Goal: Task Accomplishment & Management: Manage account settings

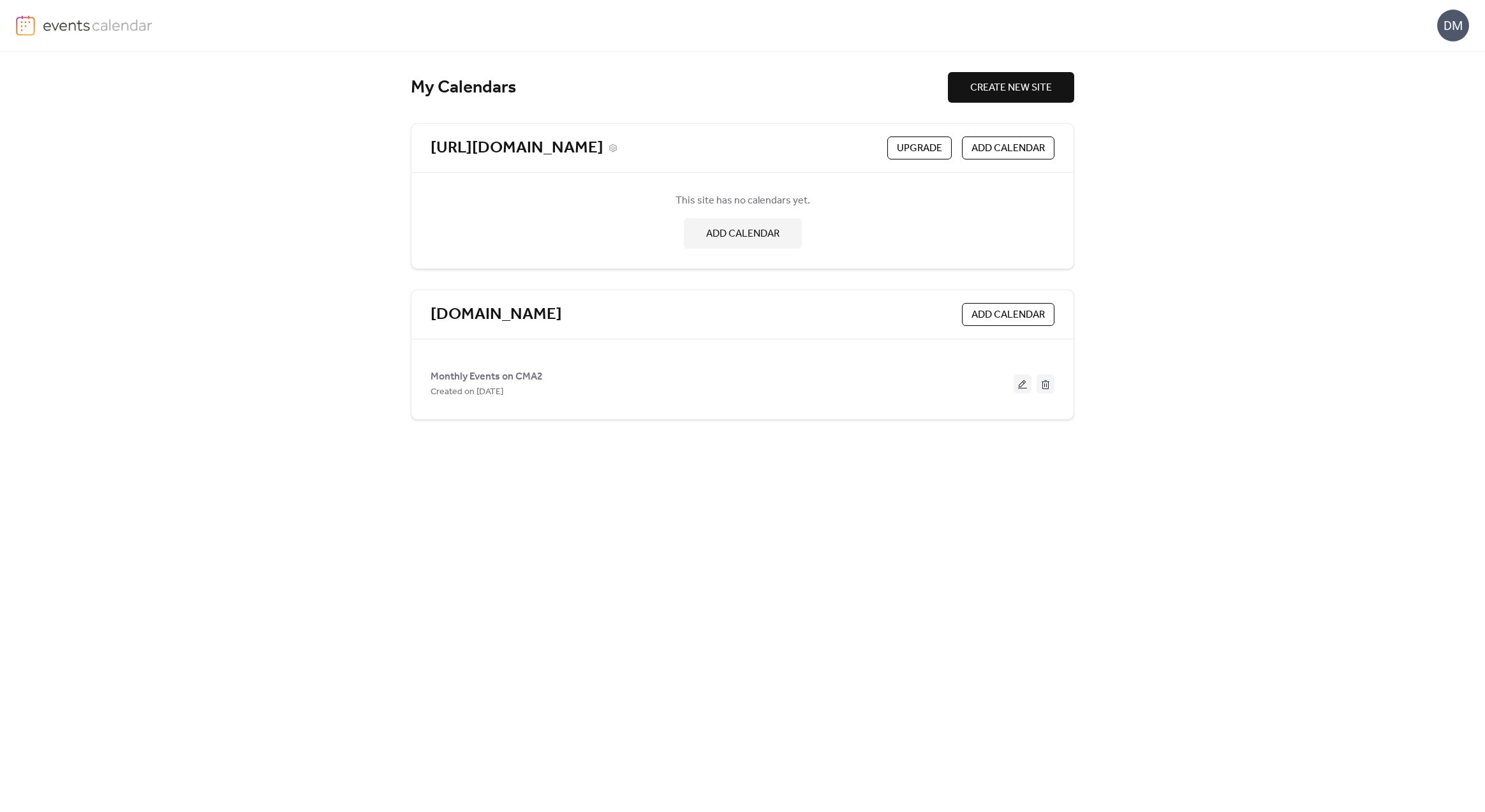
click at [604, 145] on link "[URL][DOMAIN_NAME]" at bounding box center [517, 149] width 173 height 21
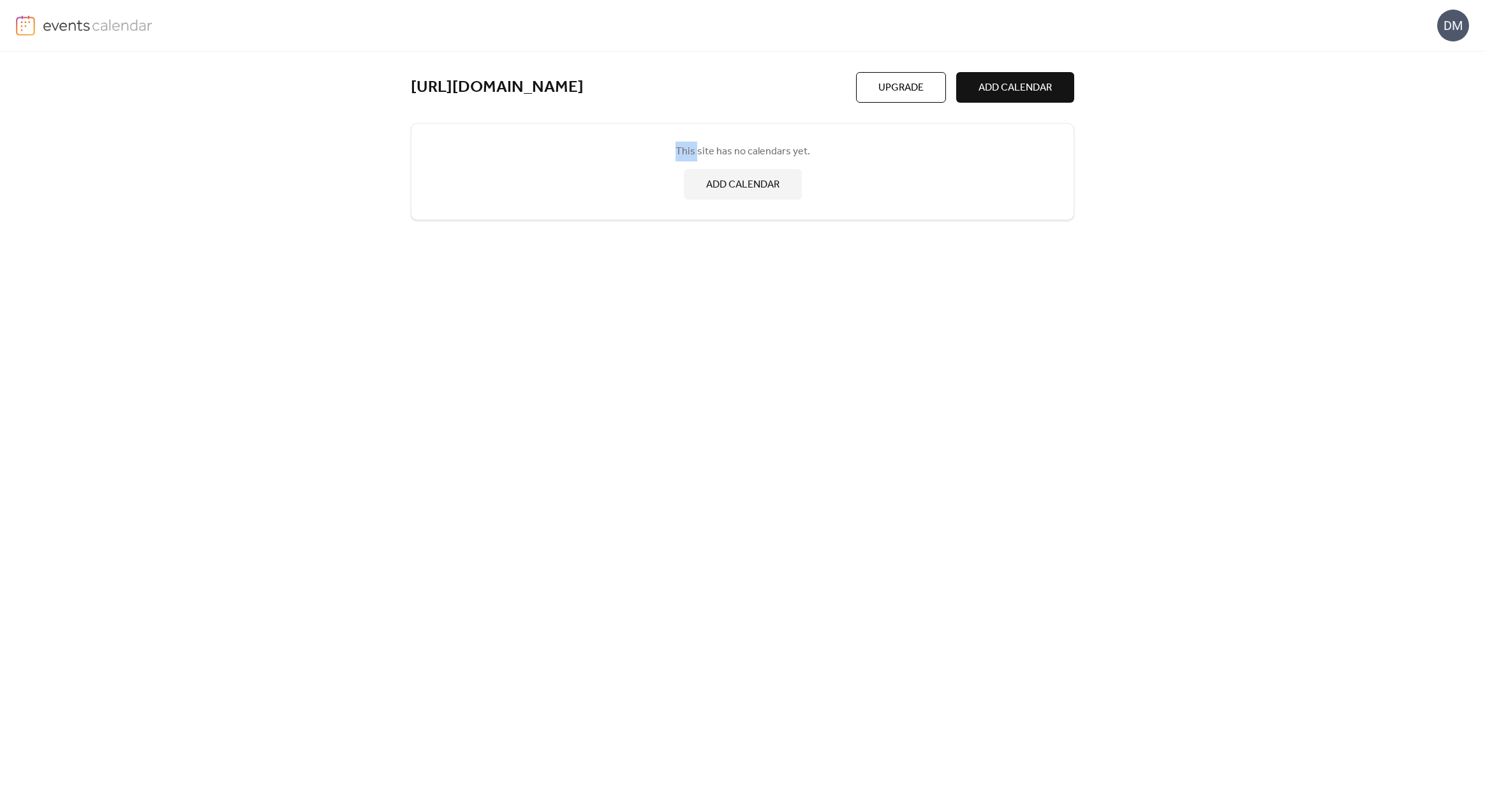
click at [609, 145] on div "This site has no calendars yet. ADD CALENDAR" at bounding box center [742, 172] width 624 height 77
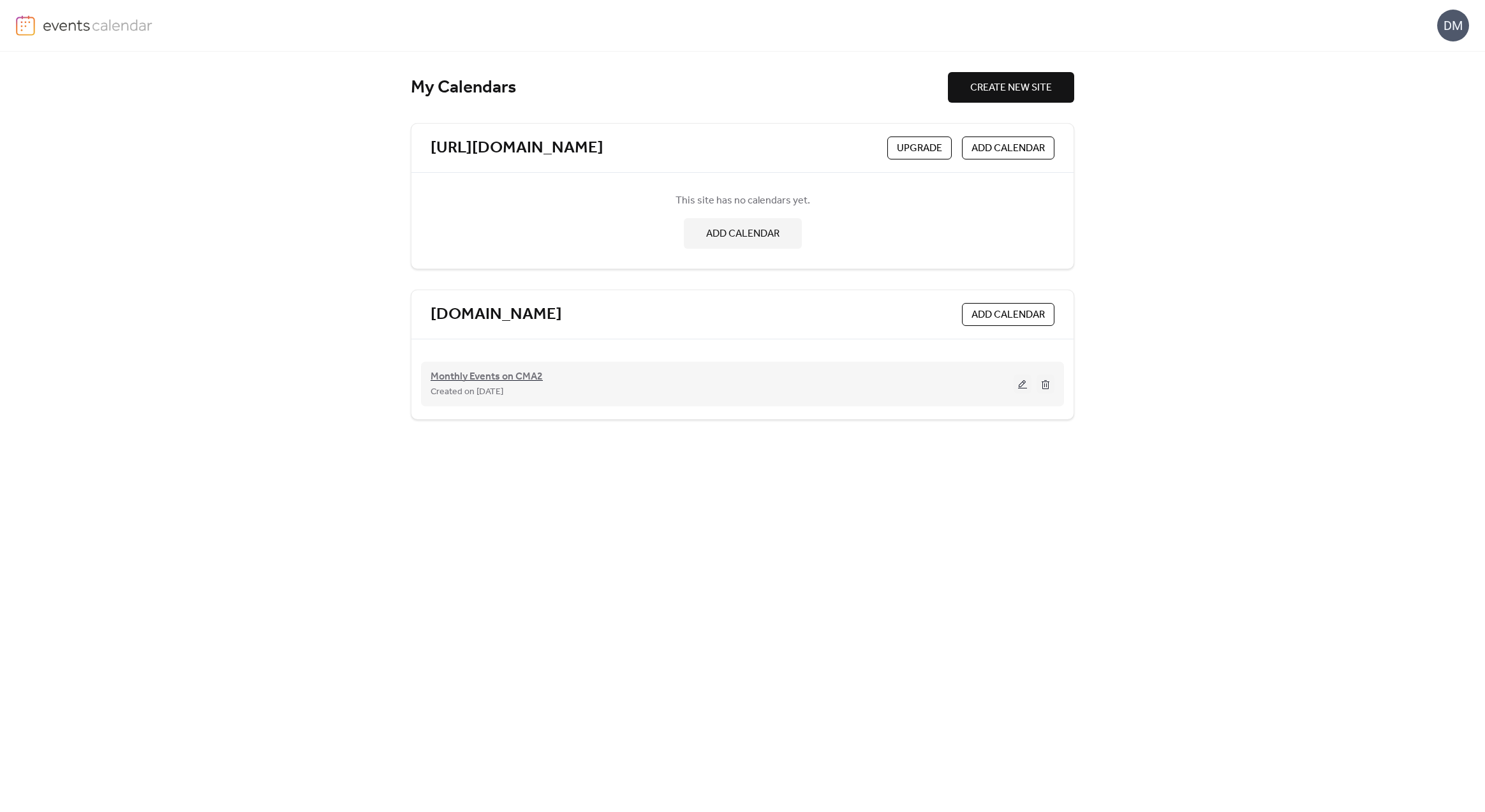
click at [457, 374] on span "Monthly Events on CMA2" at bounding box center [487, 376] width 112 height 15
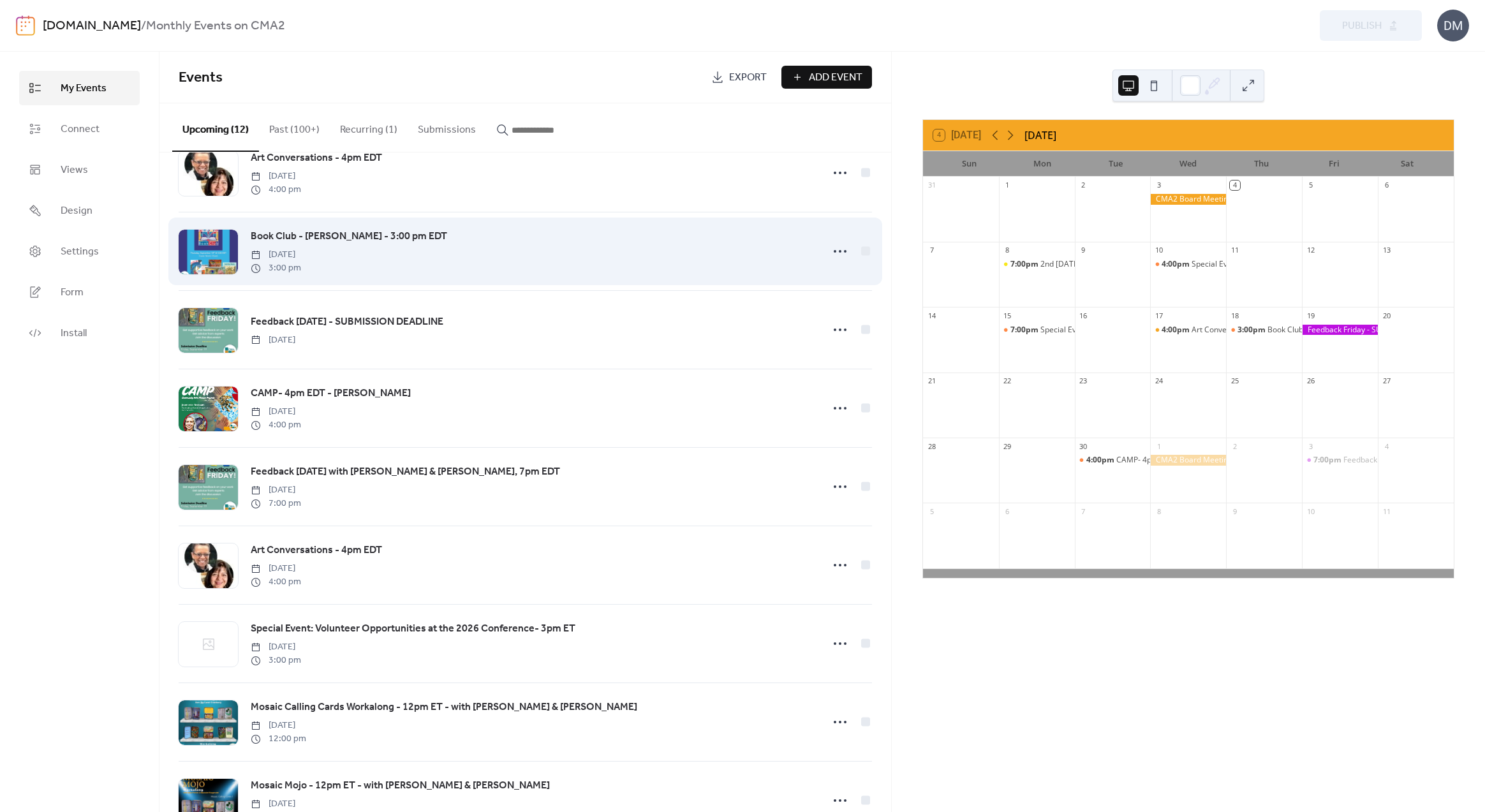
scroll to position [321, 0]
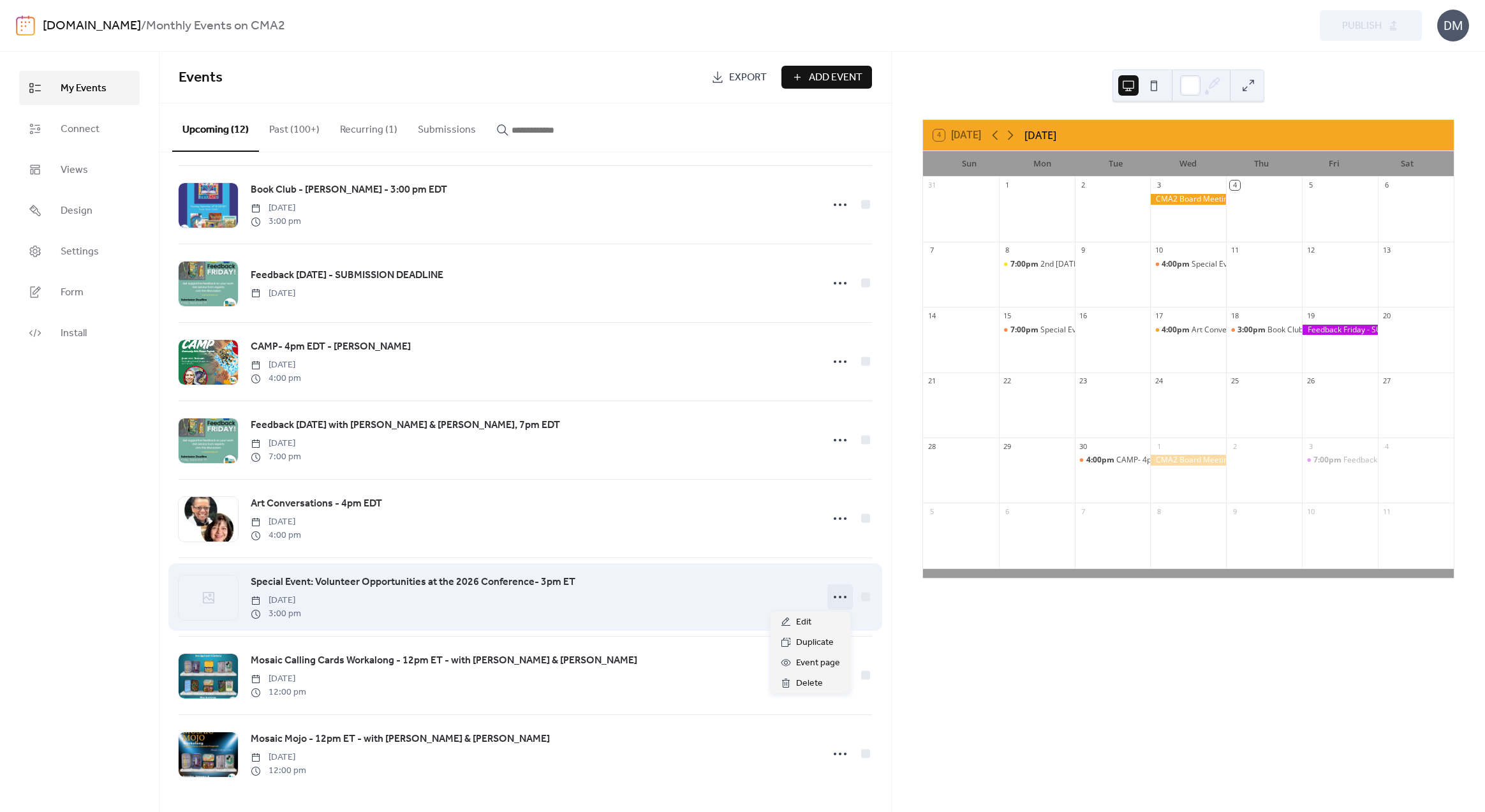
click at [833, 595] on icon at bounding box center [840, 597] width 20 height 20
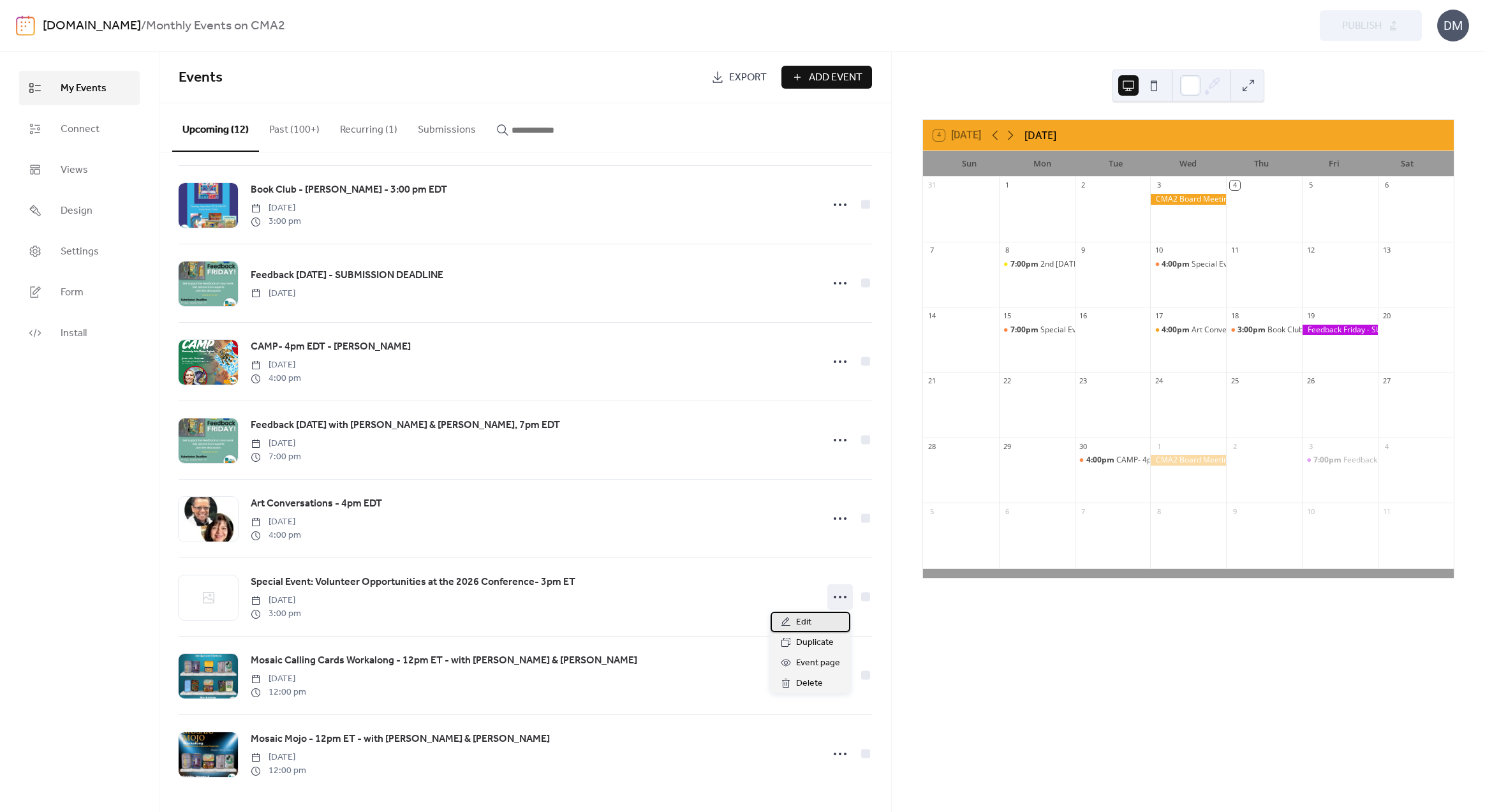
click at [801, 626] on span "Edit" at bounding box center [804, 622] width 15 height 15
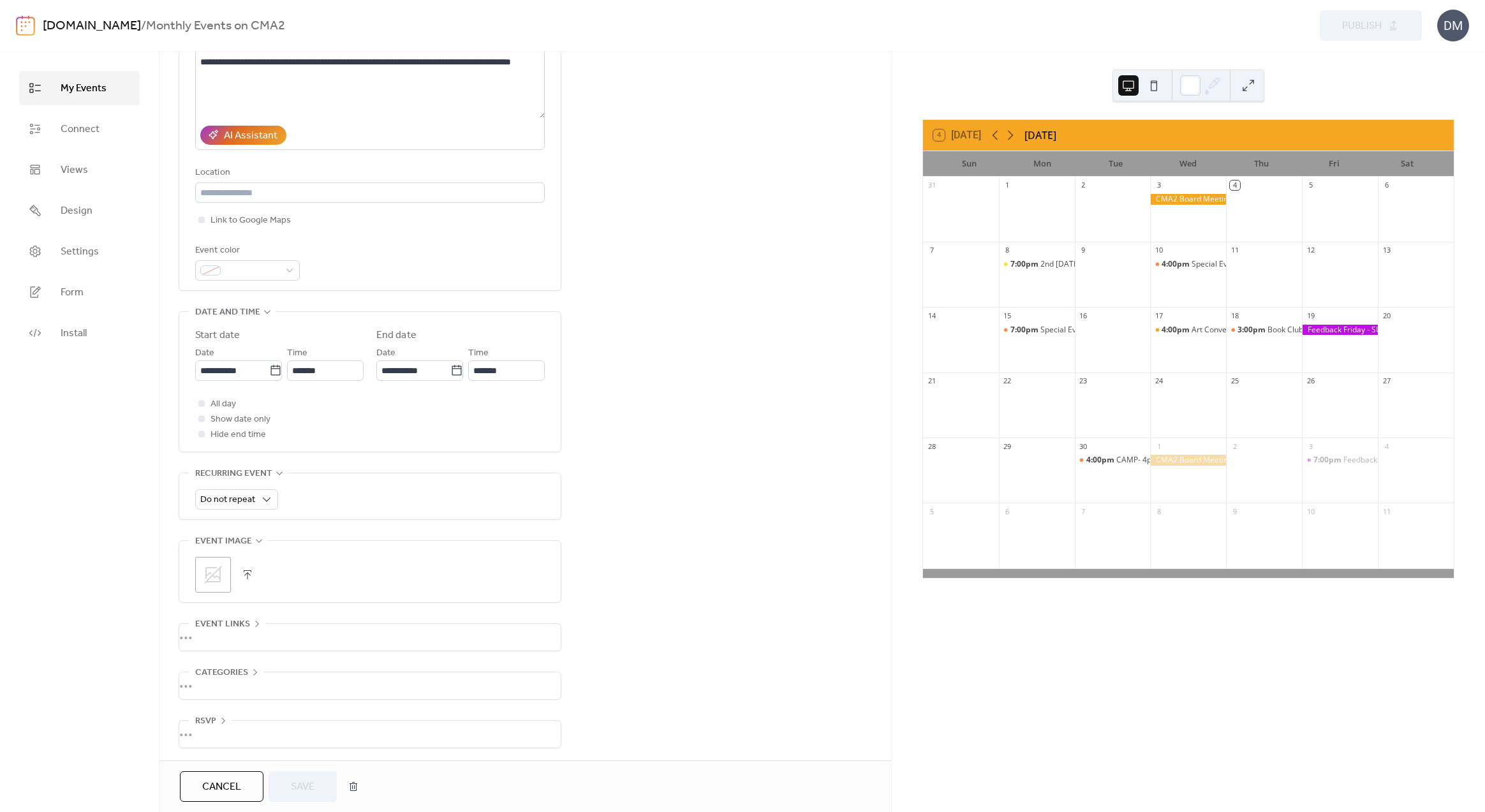
scroll to position [183, 0]
click at [218, 576] on icon at bounding box center [213, 574] width 20 height 20
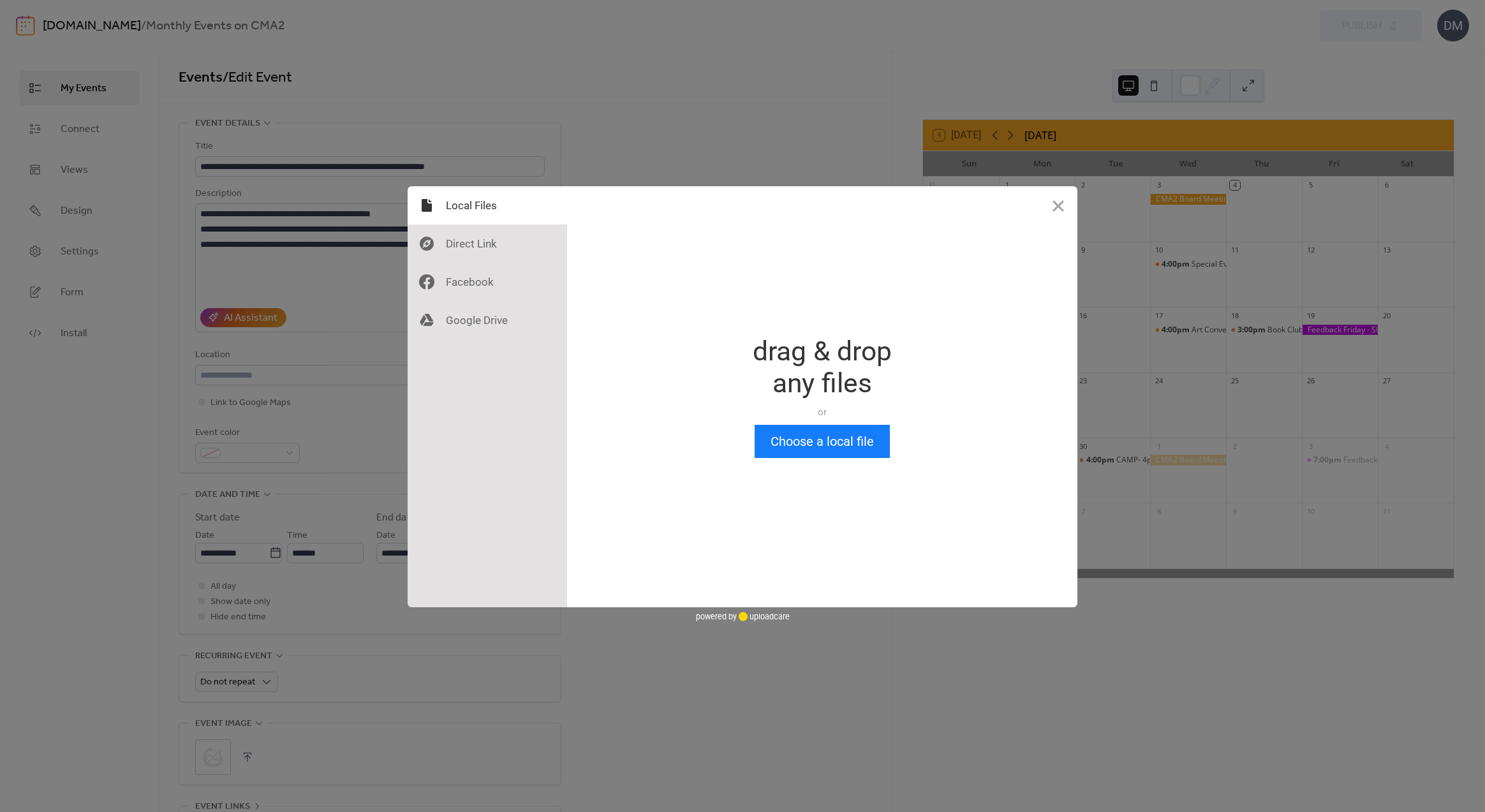
scroll to position [0, 0]
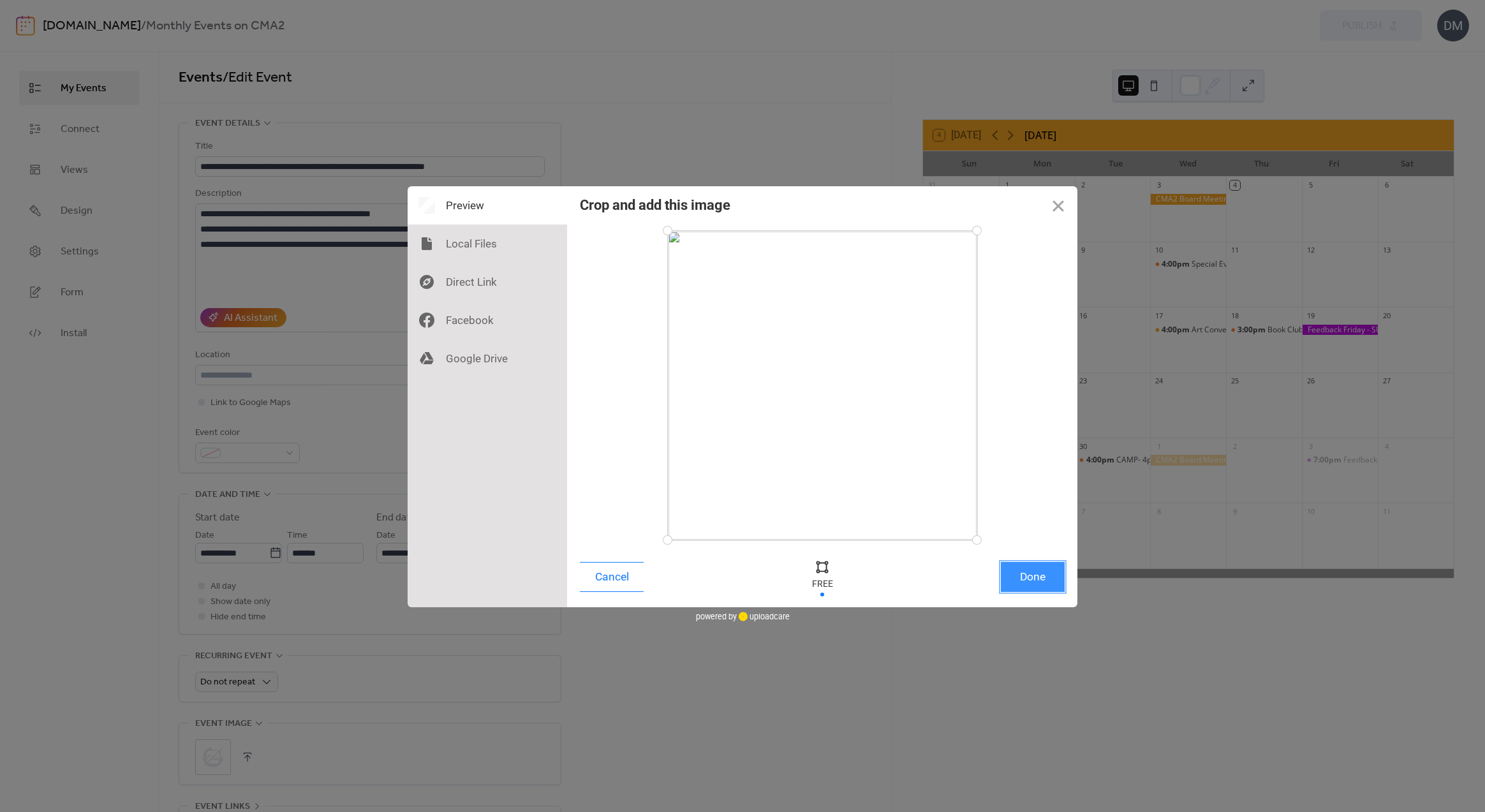
click at [1048, 577] on button "Done" at bounding box center [1033, 576] width 64 height 30
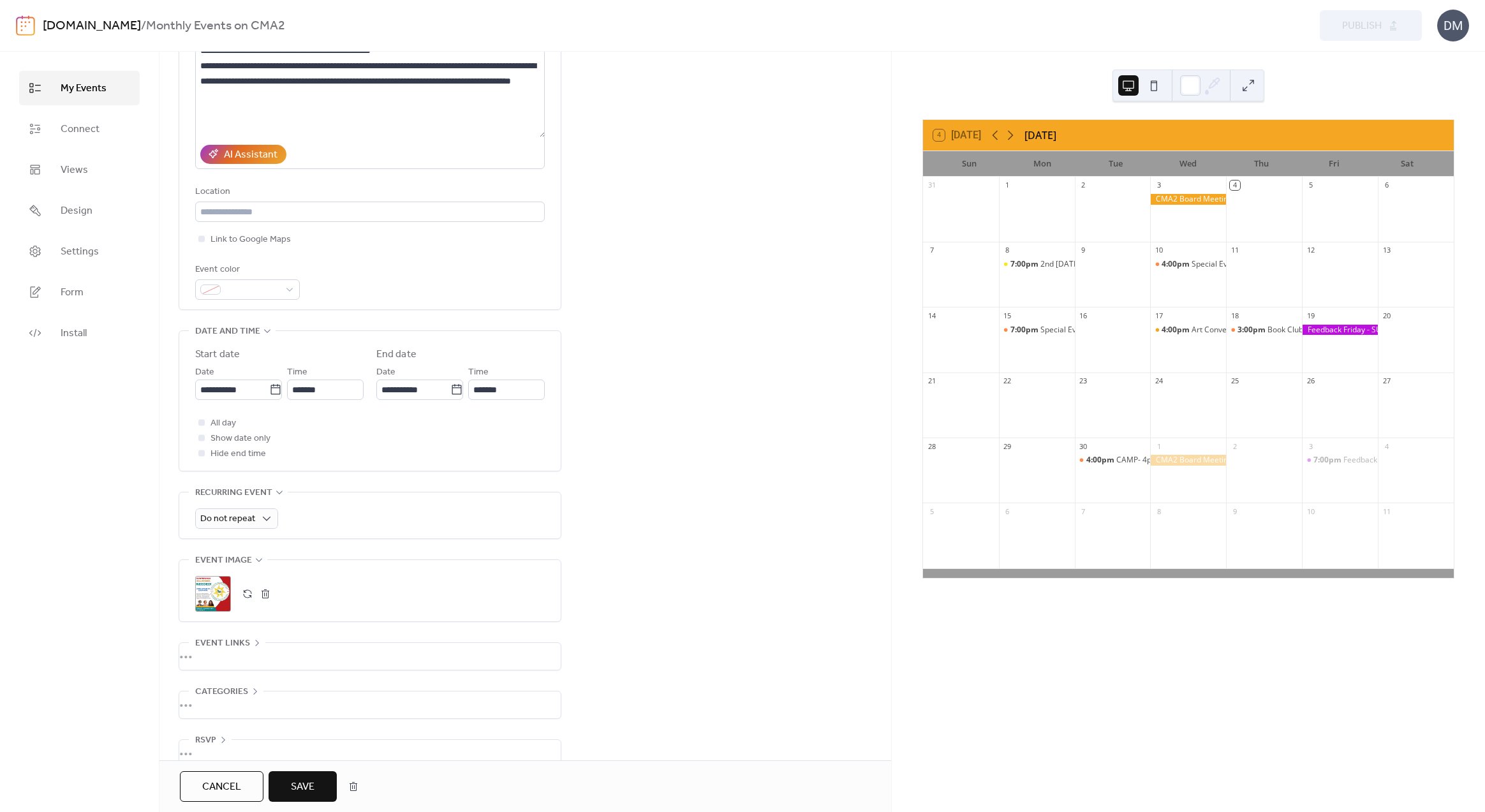
scroll to position [183, 0]
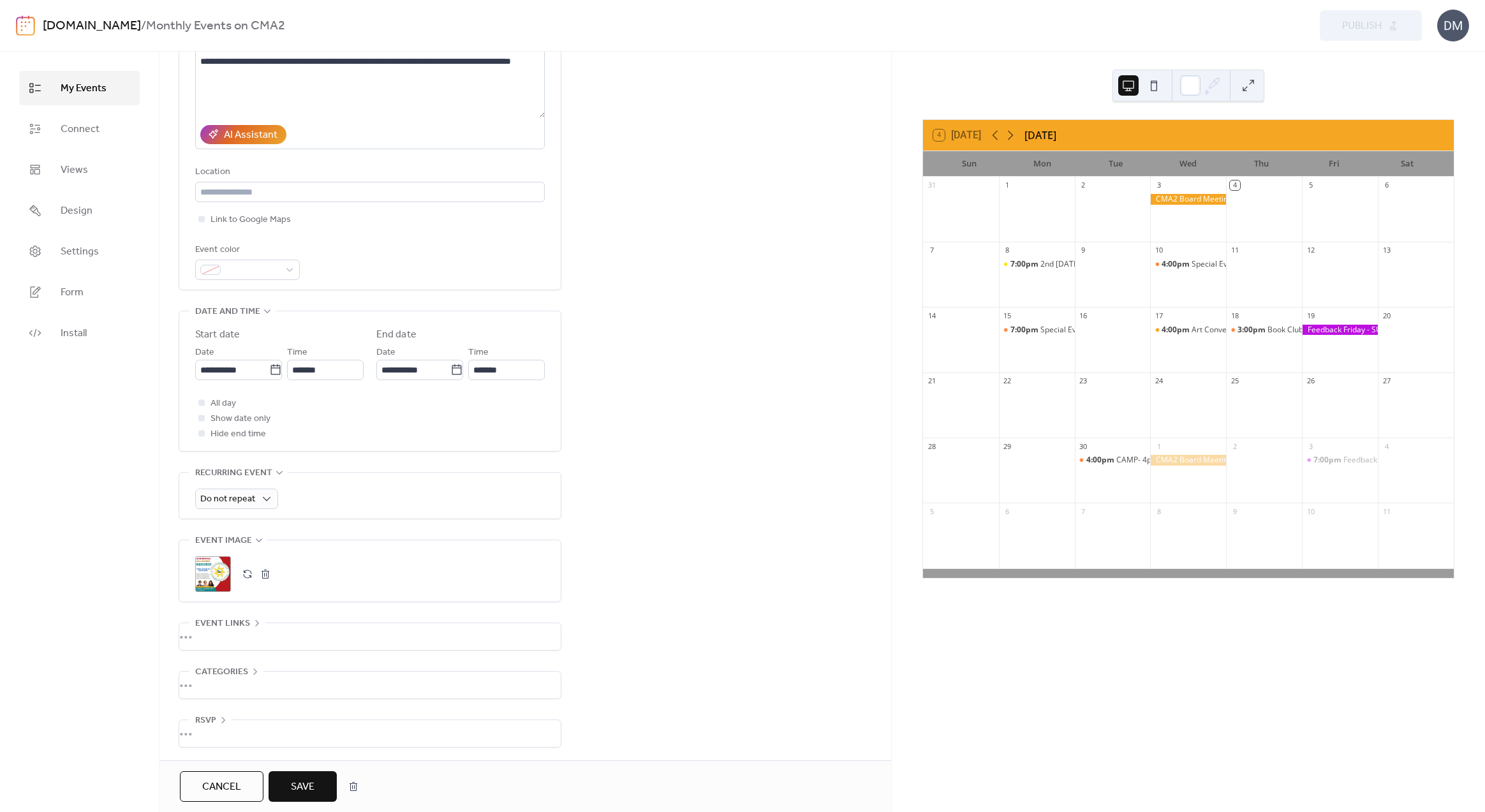
click at [305, 782] on span "Save" at bounding box center [303, 787] width 24 height 15
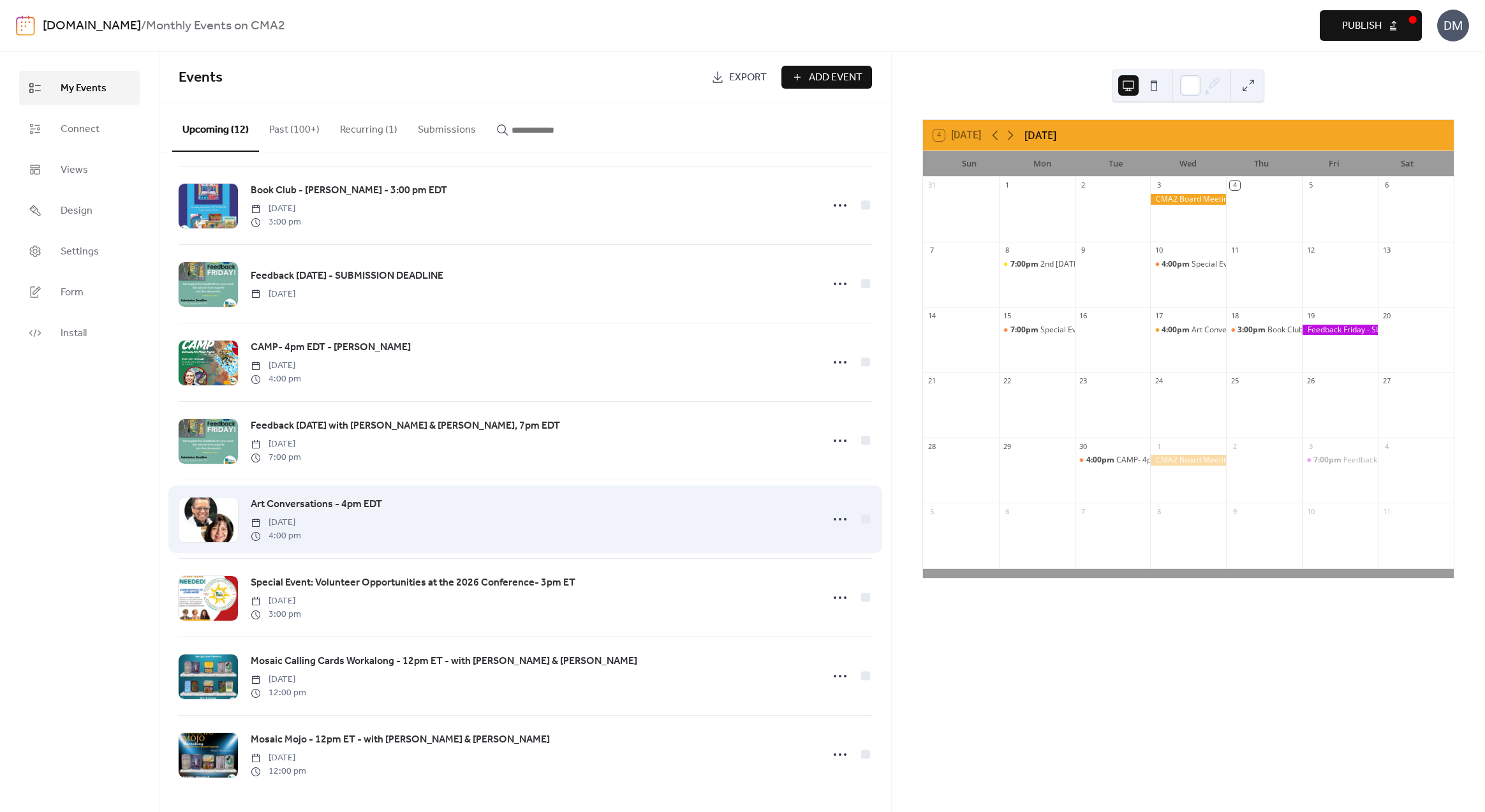
scroll to position [321, 0]
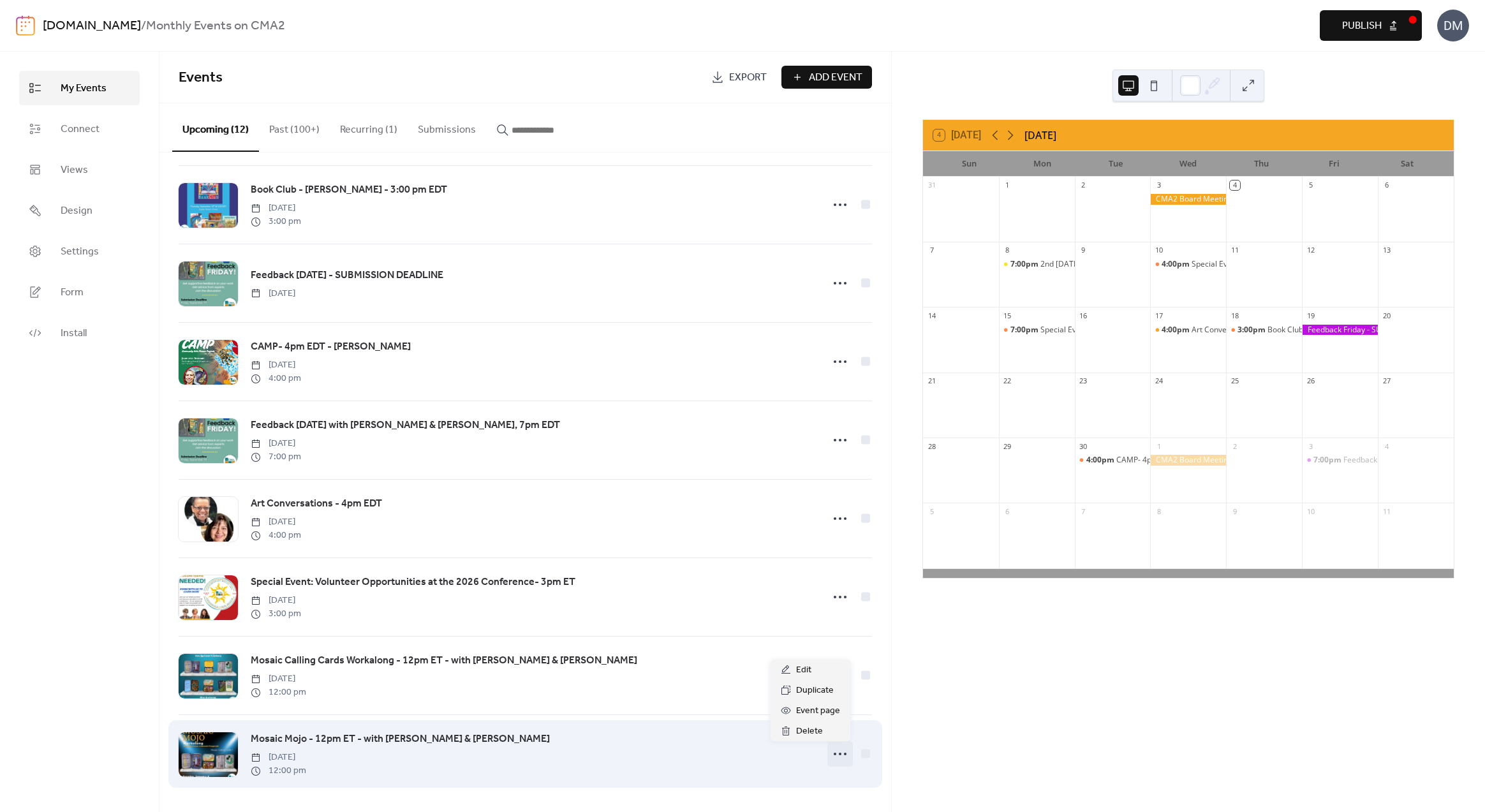
click at [835, 753] on icon at bounding box center [840, 753] width 20 height 20
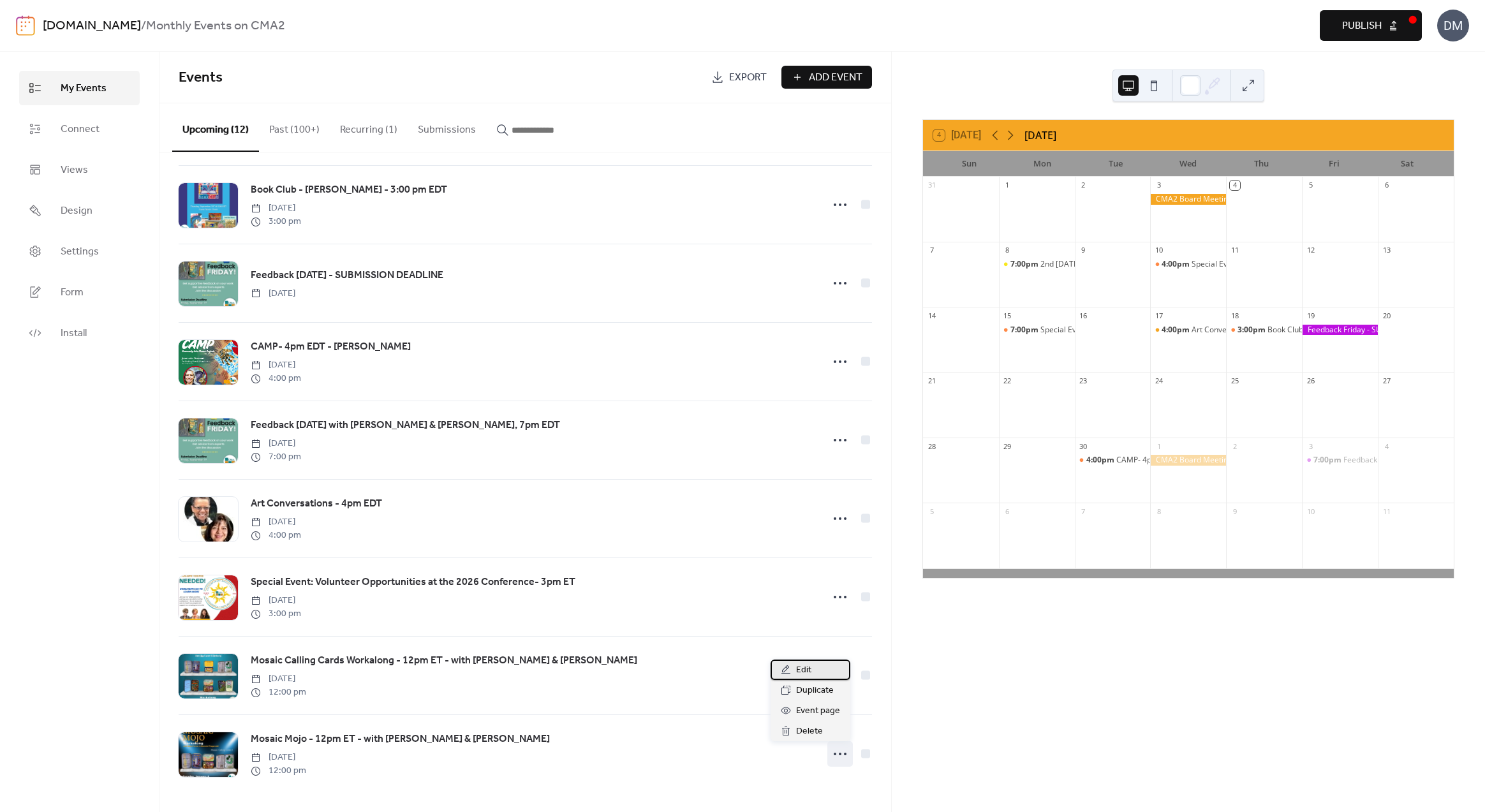
click at [806, 668] on span "Edit" at bounding box center [804, 670] width 15 height 15
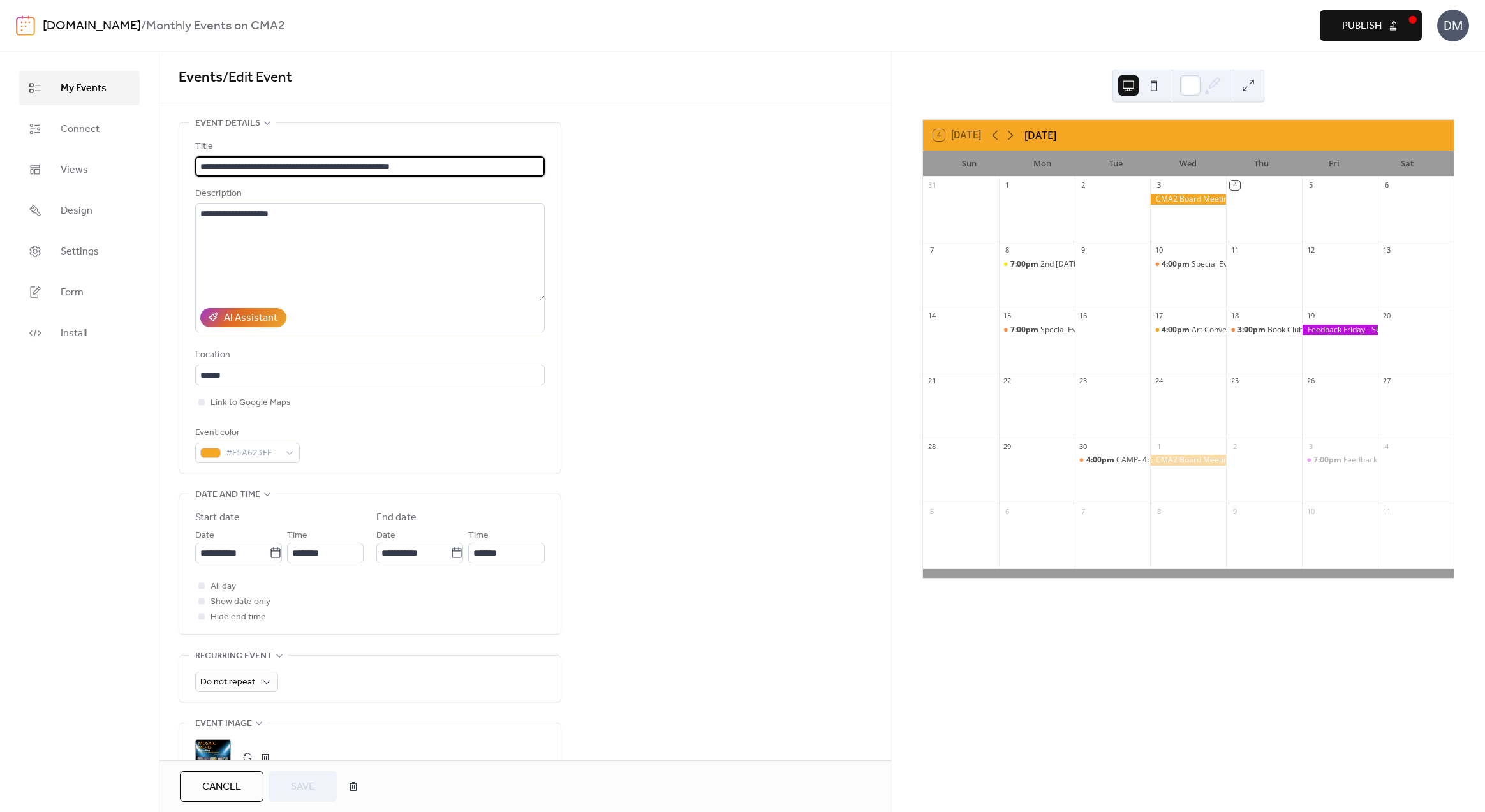
scroll to position [183, 0]
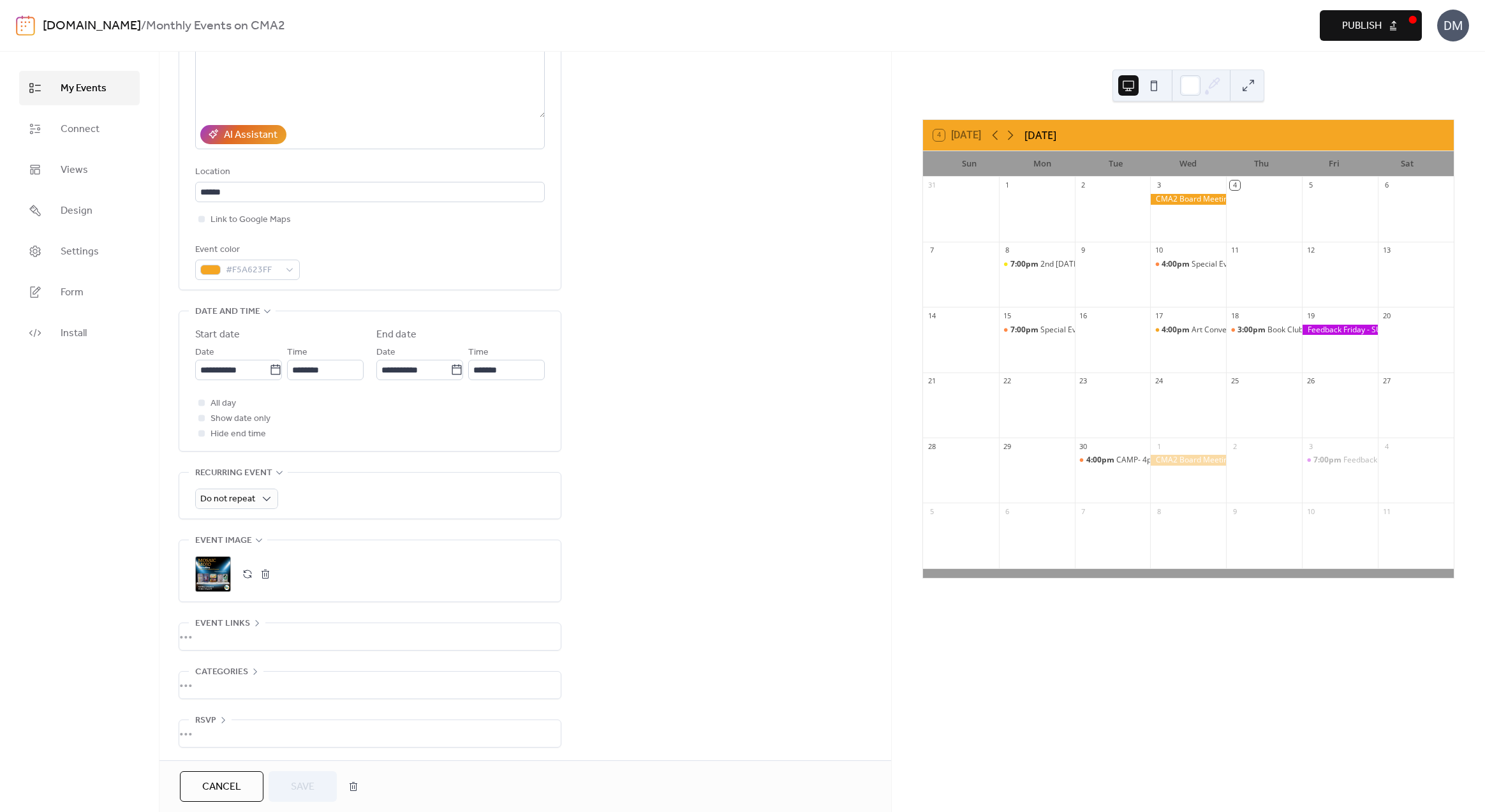
click at [266, 573] on button "button" at bounding box center [265, 574] width 18 height 18
click at [215, 570] on icon at bounding box center [213, 574] width 18 height 18
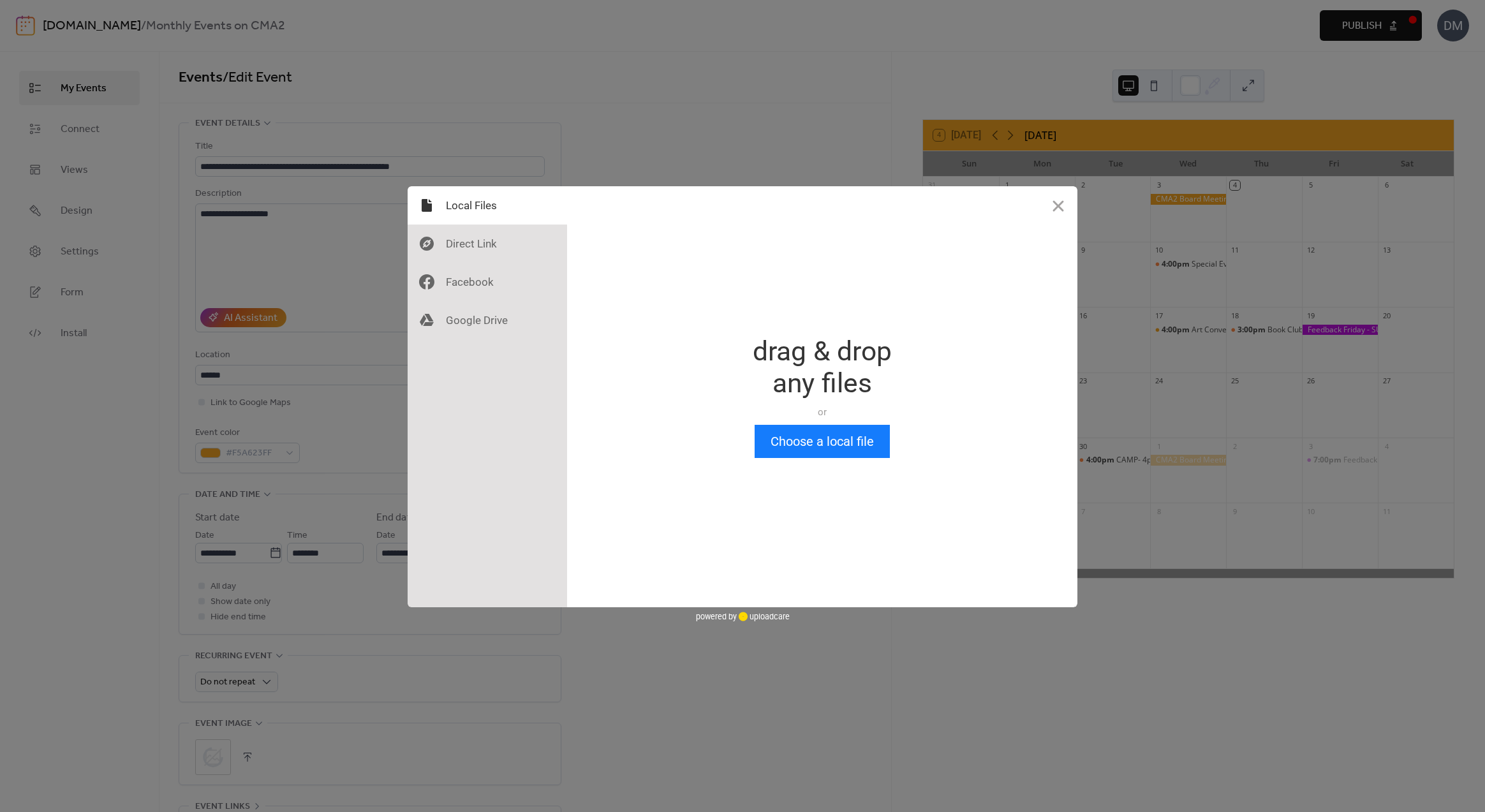
scroll to position [0, 0]
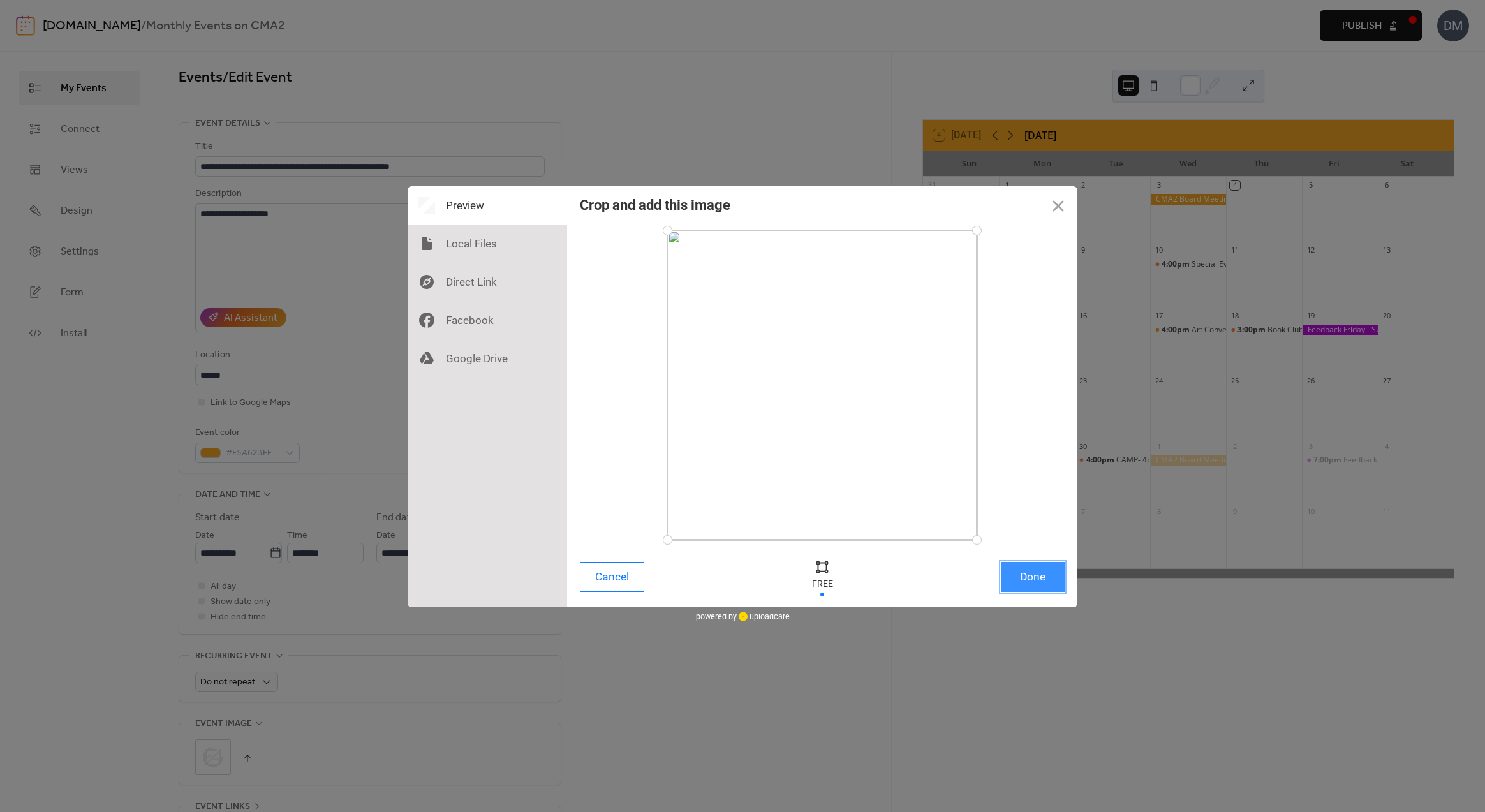
click at [1027, 574] on button "Done" at bounding box center [1033, 576] width 64 height 30
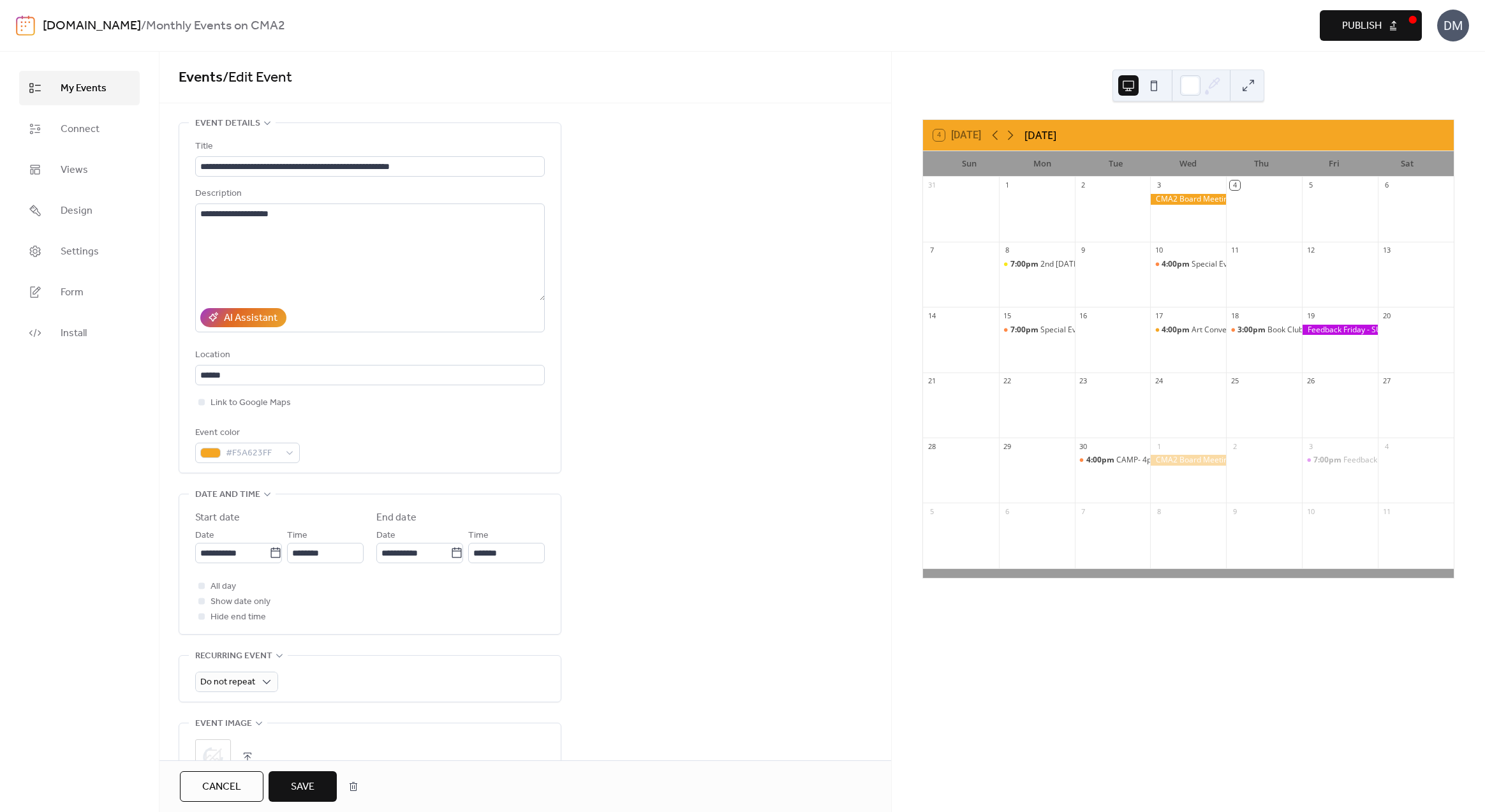
click at [300, 784] on span "Save" at bounding box center [303, 787] width 24 height 15
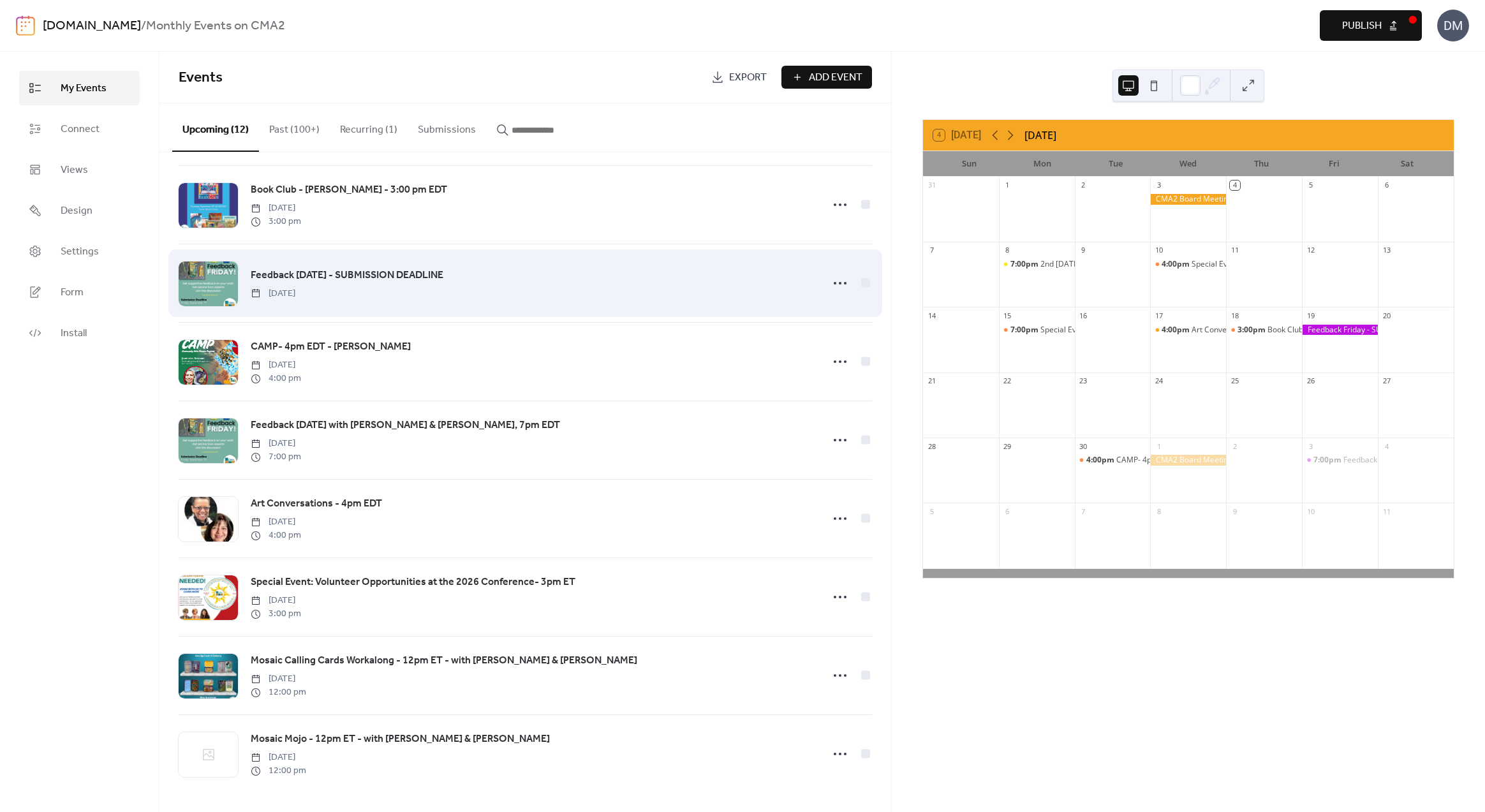
scroll to position [321, 0]
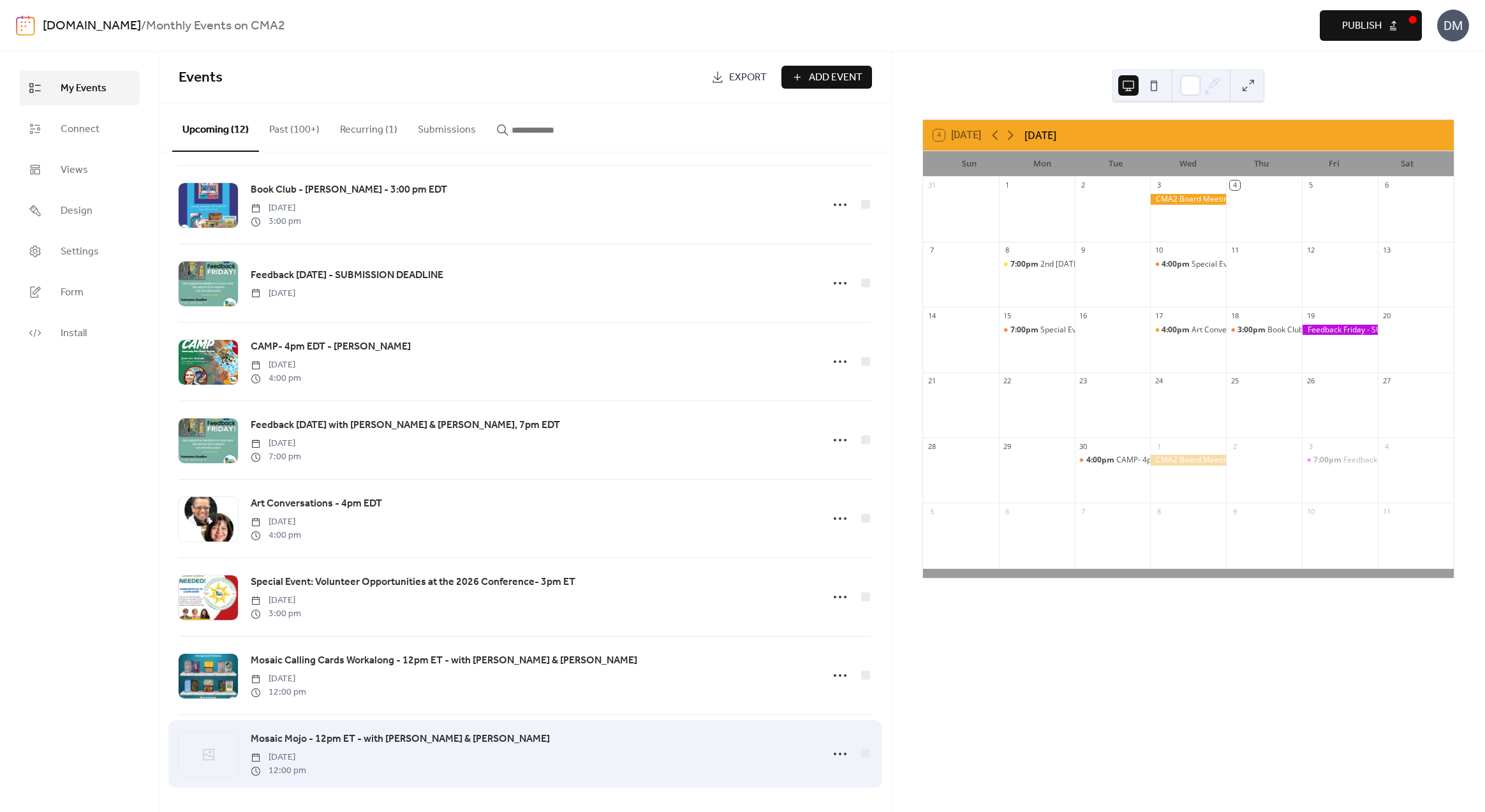
click at [211, 755] on icon at bounding box center [208, 754] width 11 height 11
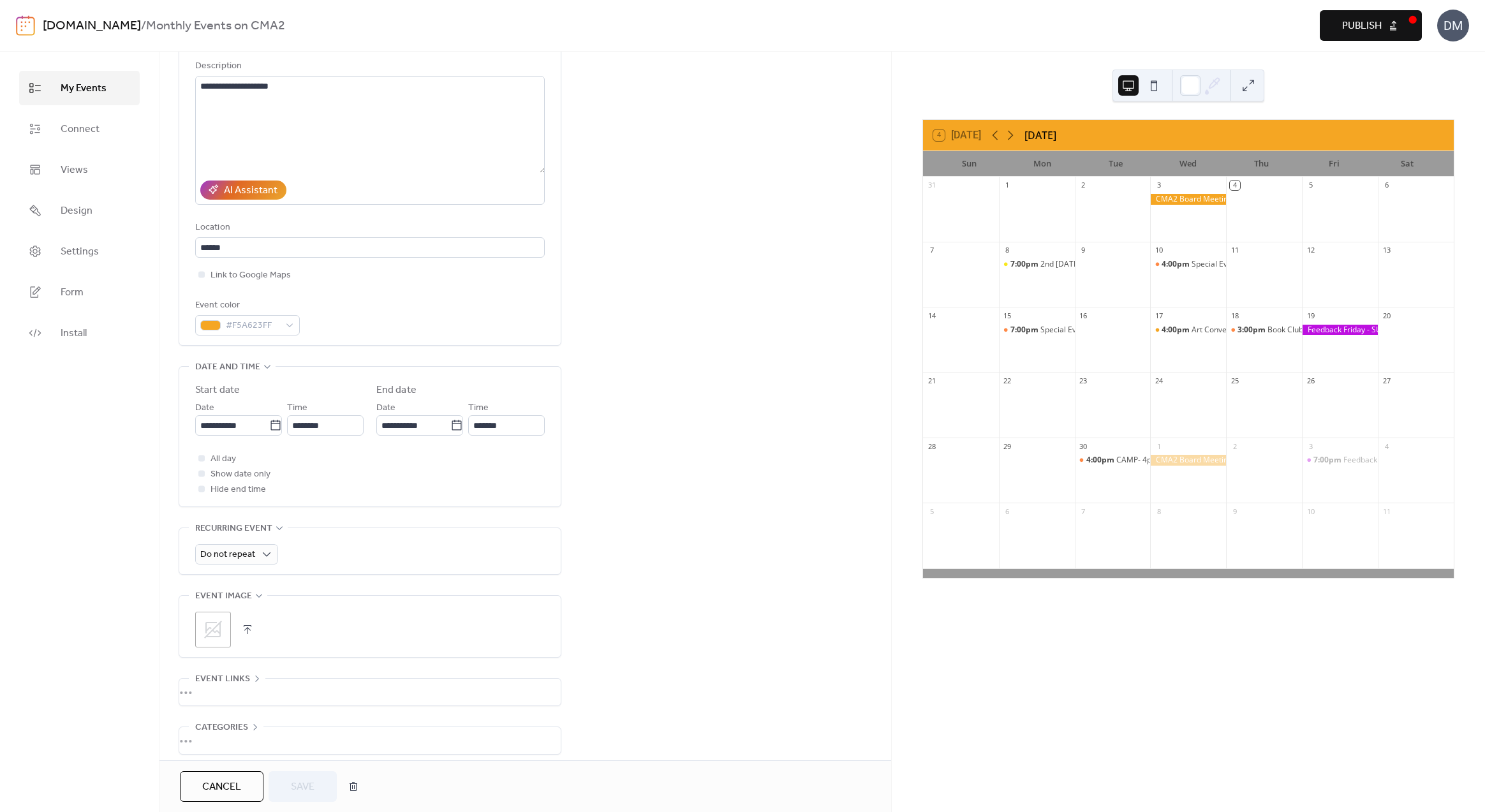
scroll to position [183, 0]
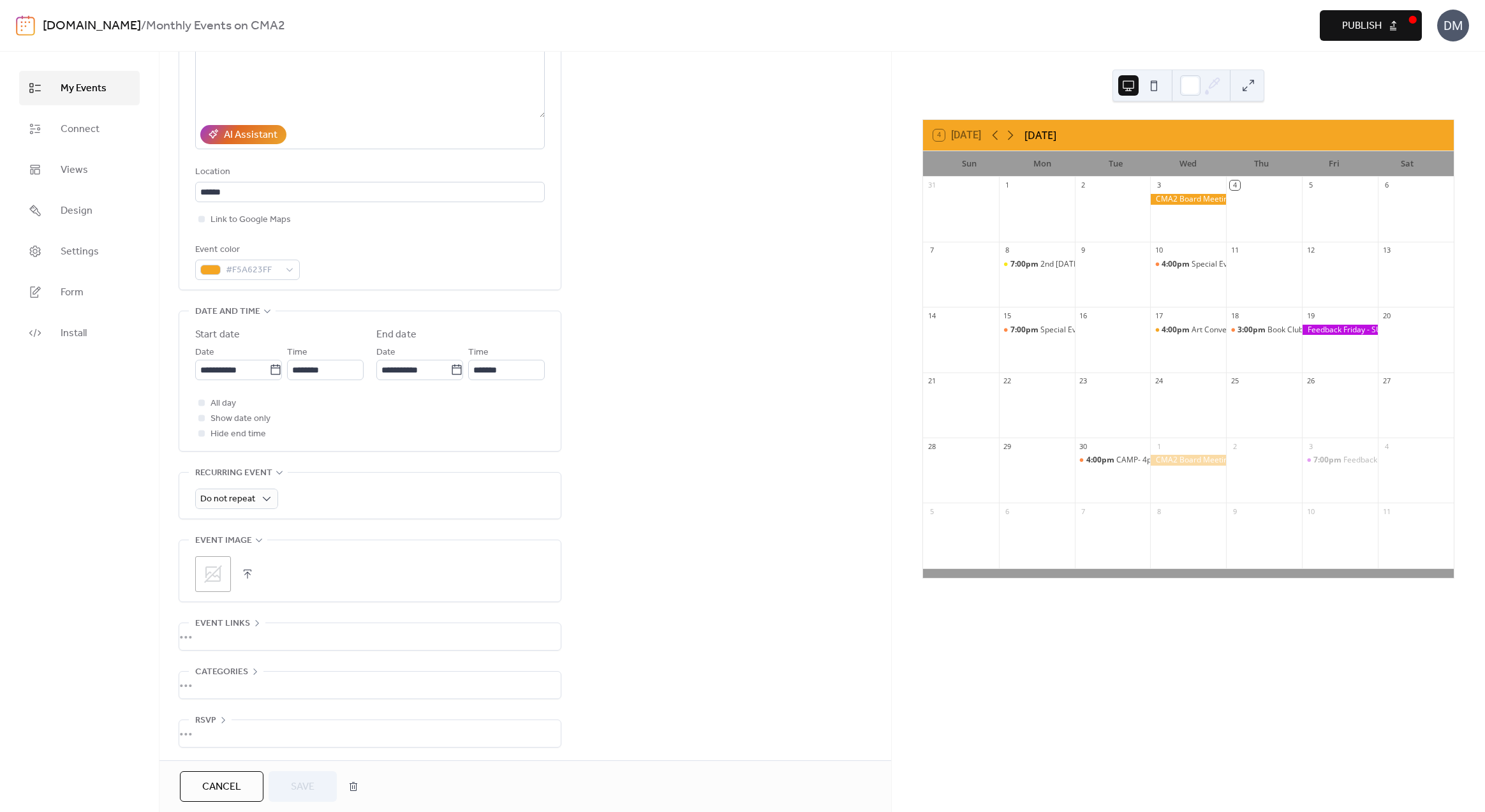
click at [213, 569] on icon at bounding box center [213, 574] width 20 height 20
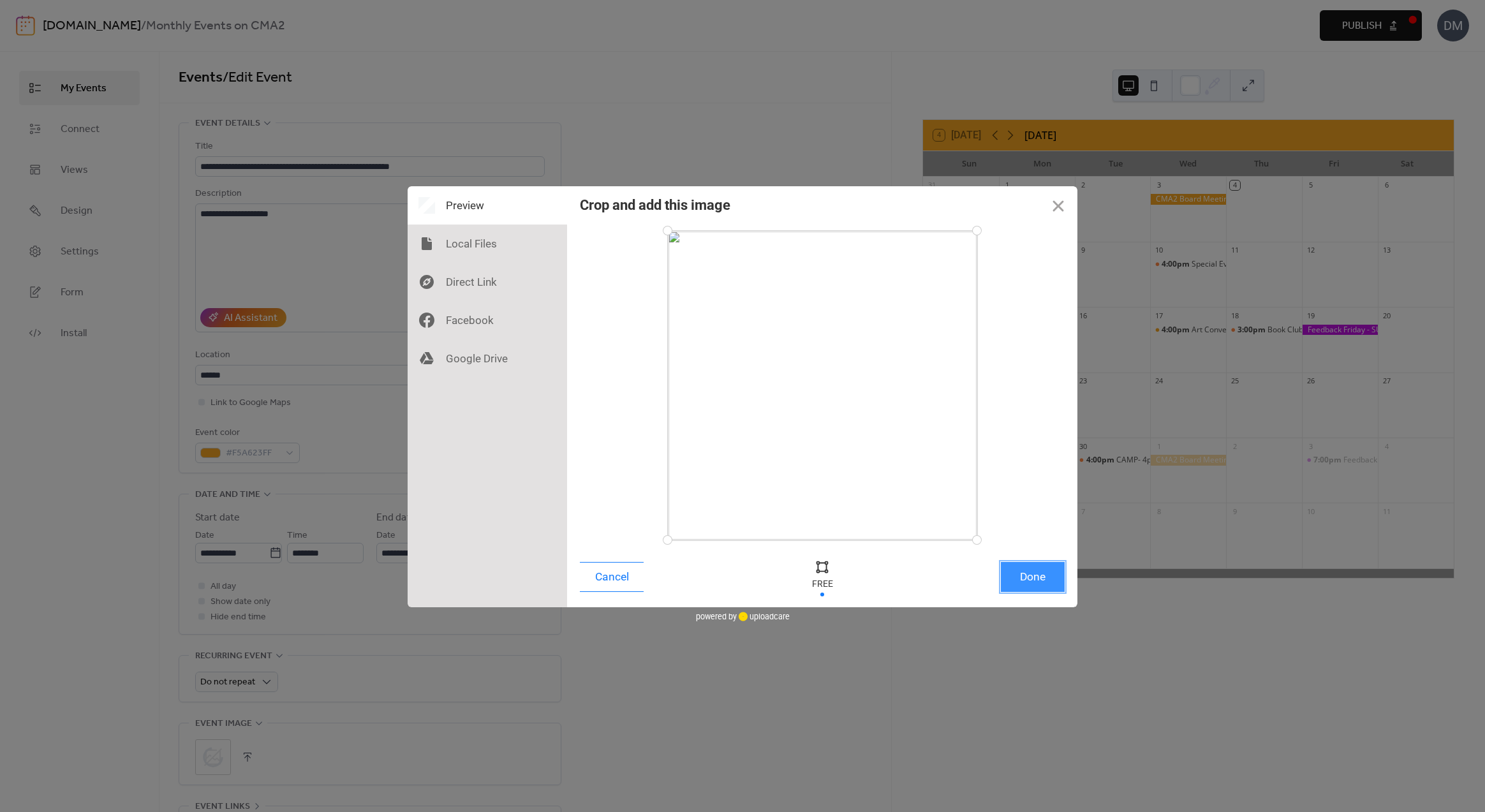
click at [1028, 578] on button "Done" at bounding box center [1033, 576] width 64 height 30
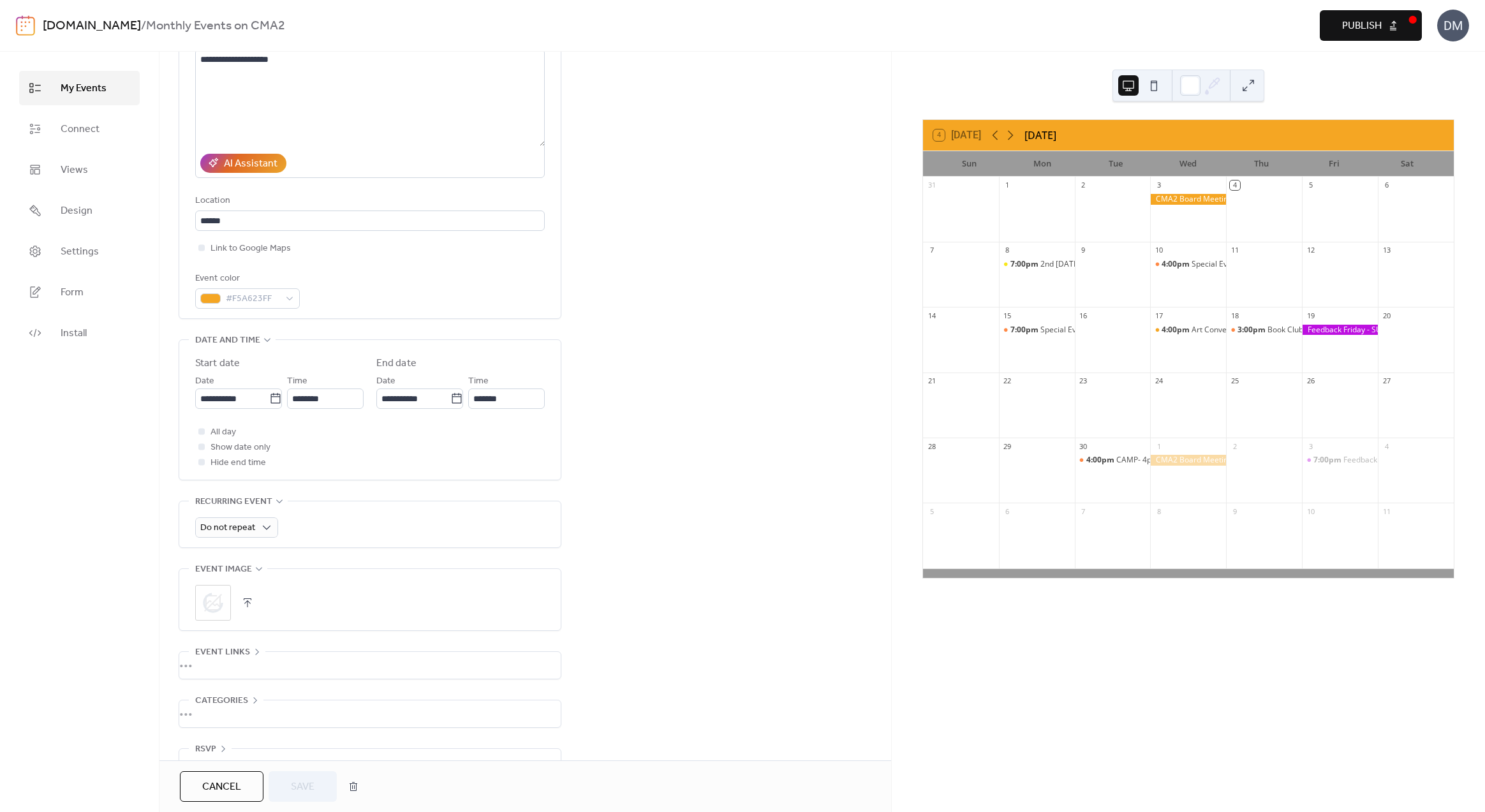
scroll to position [183, 0]
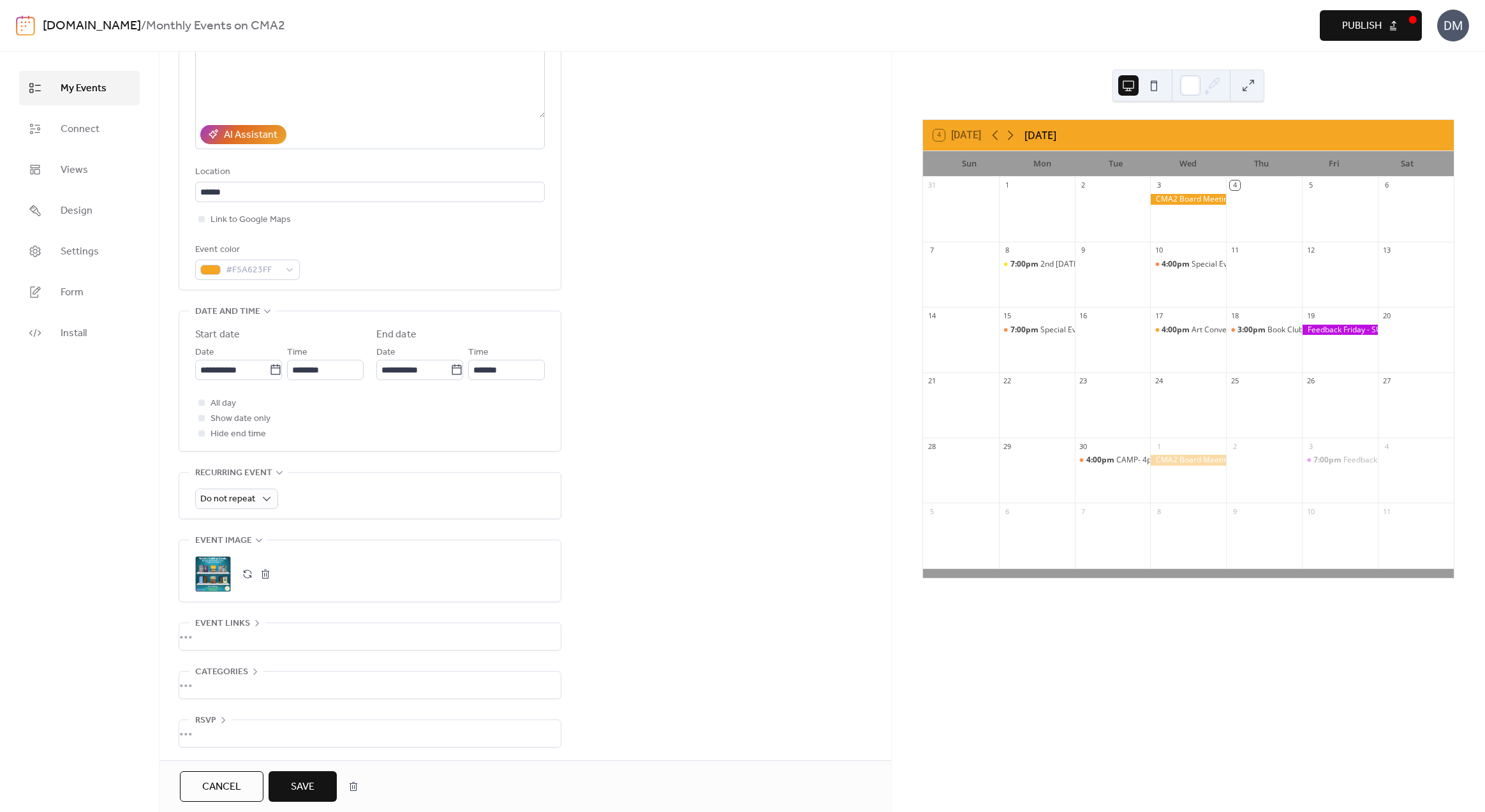
click at [302, 786] on span "Save" at bounding box center [303, 787] width 24 height 15
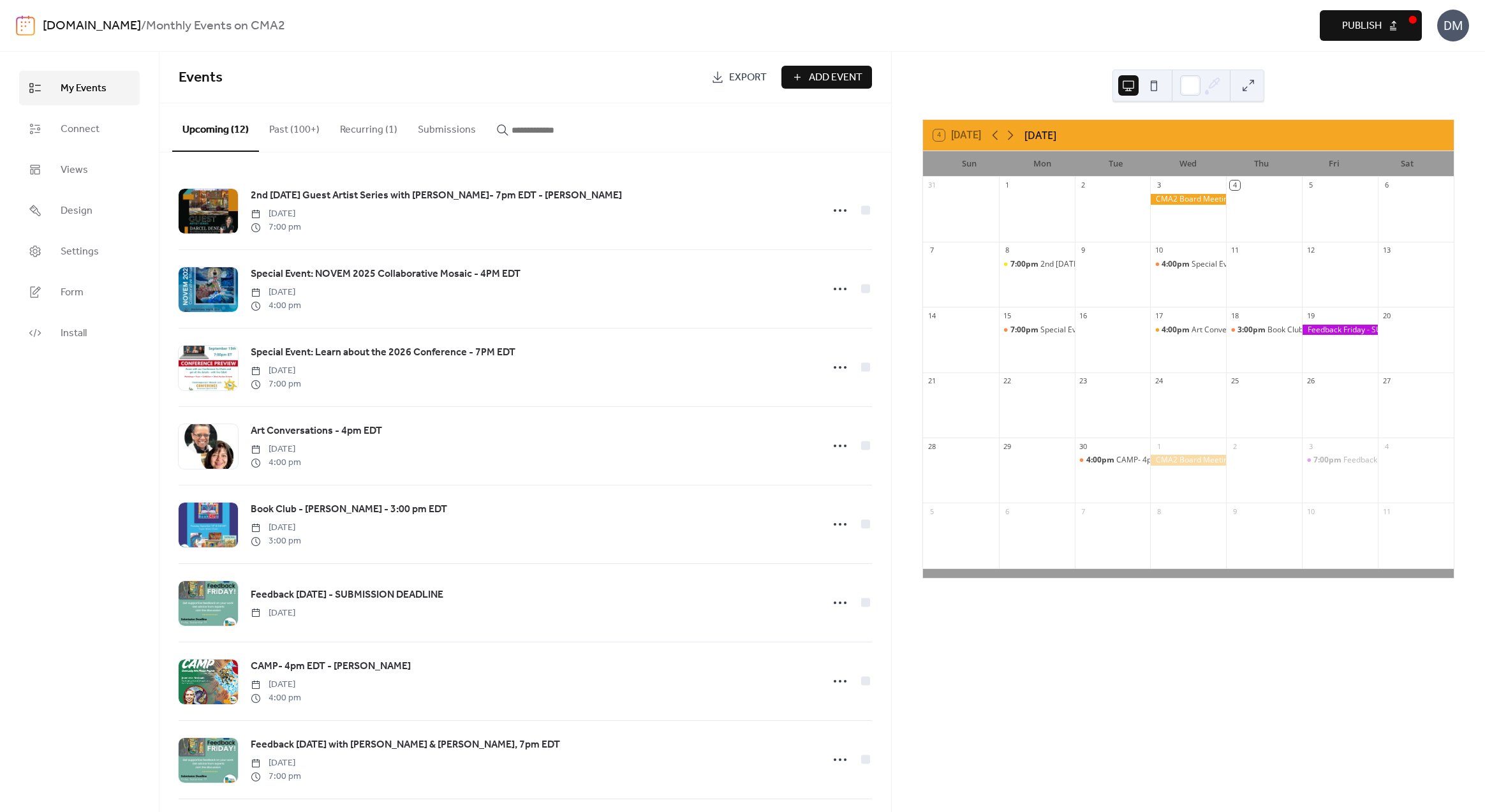
click at [1359, 28] on span "Publish" at bounding box center [1362, 26] width 40 height 15
click at [1471, 83] on div "4 [DATE] [DATE] Sun Mon Tue Wed Thu Fri Sat 31 1 2 3 4 5 6 7 8 7:00pm 2nd [DATE…" at bounding box center [1189, 432] width 593 height 761
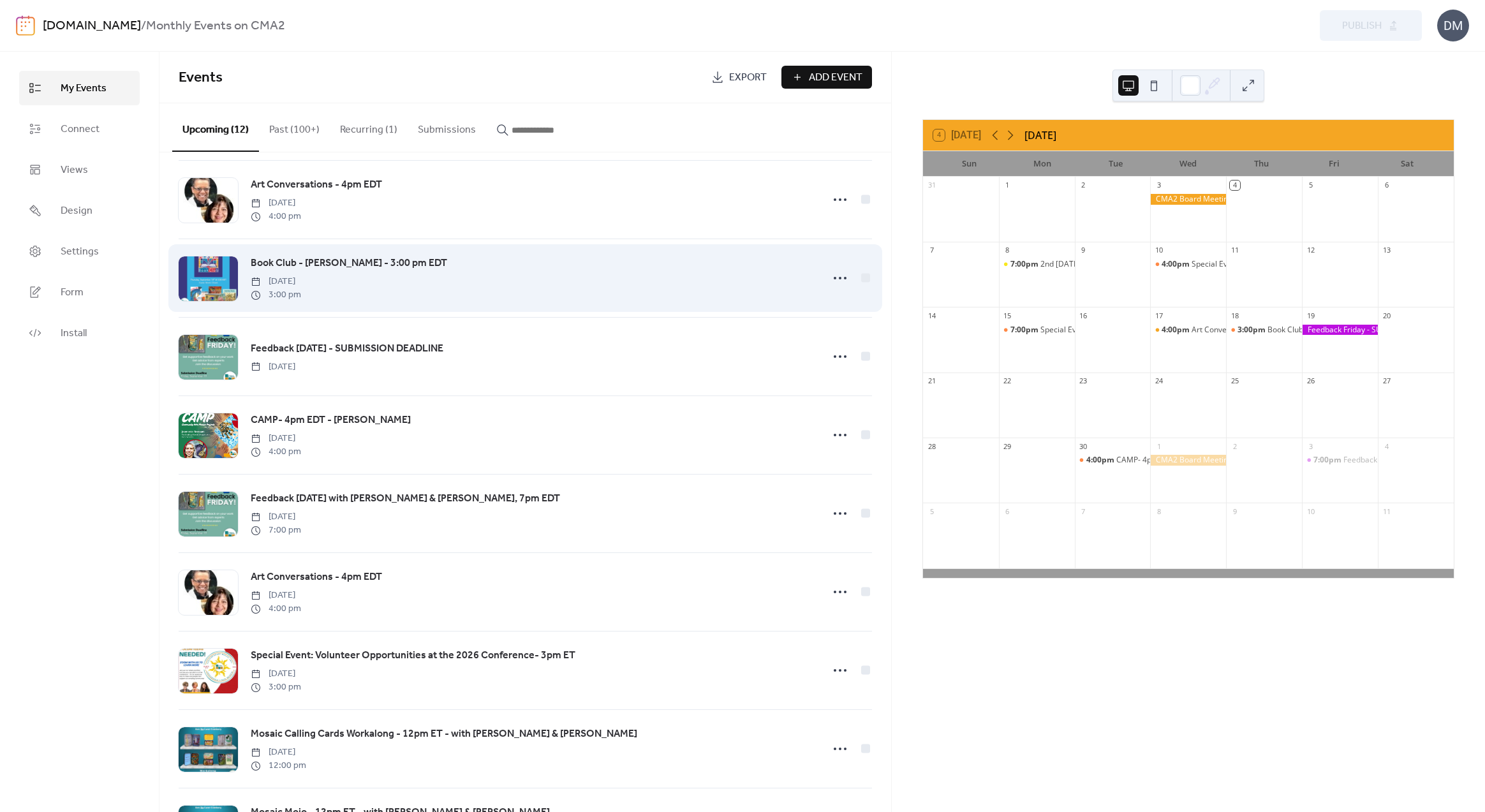
scroll to position [321, 0]
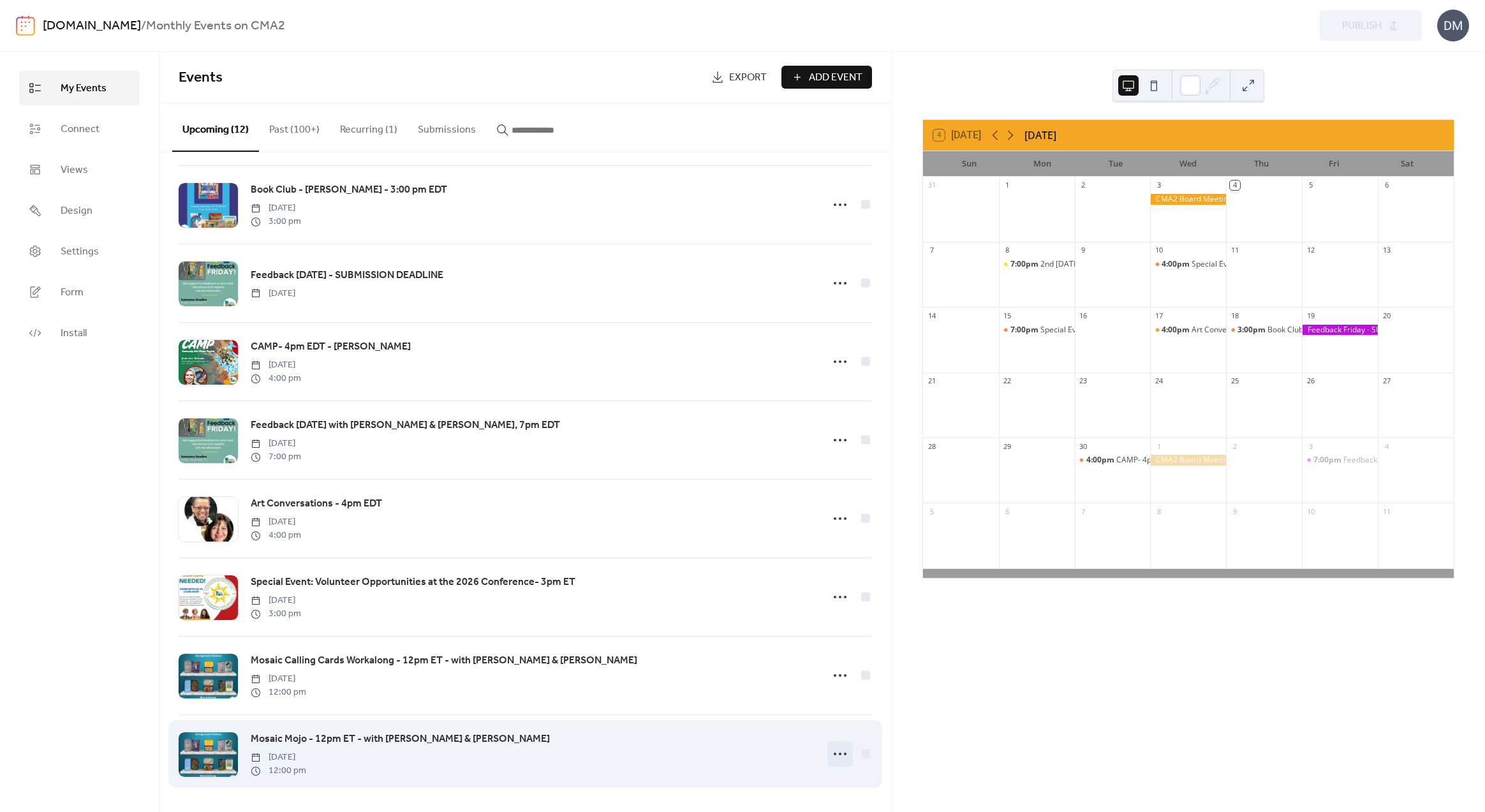
click at [834, 755] on circle at bounding box center [835, 754] width 3 height 3
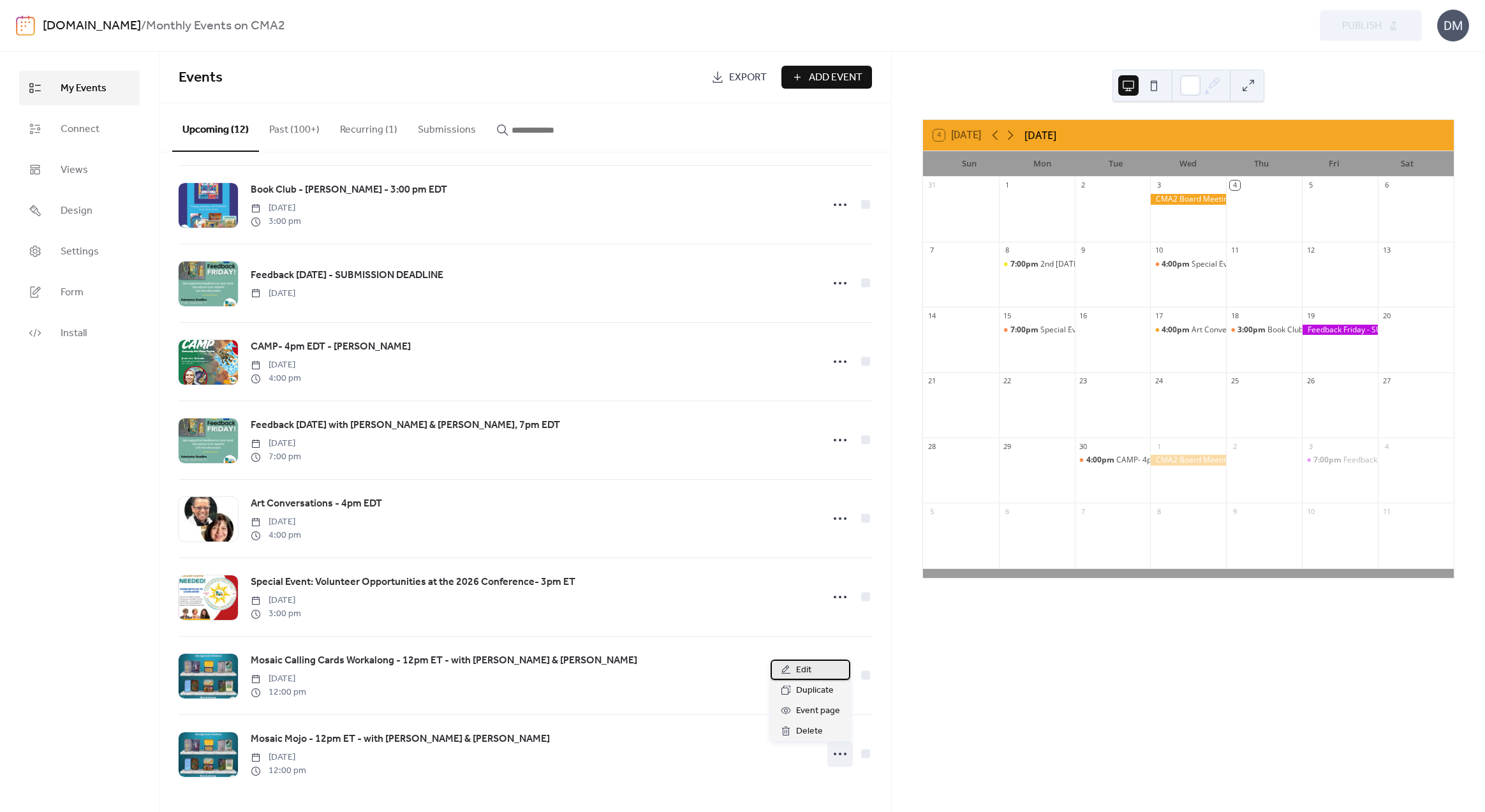
click at [808, 671] on span "Edit" at bounding box center [804, 670] width 15 height 15
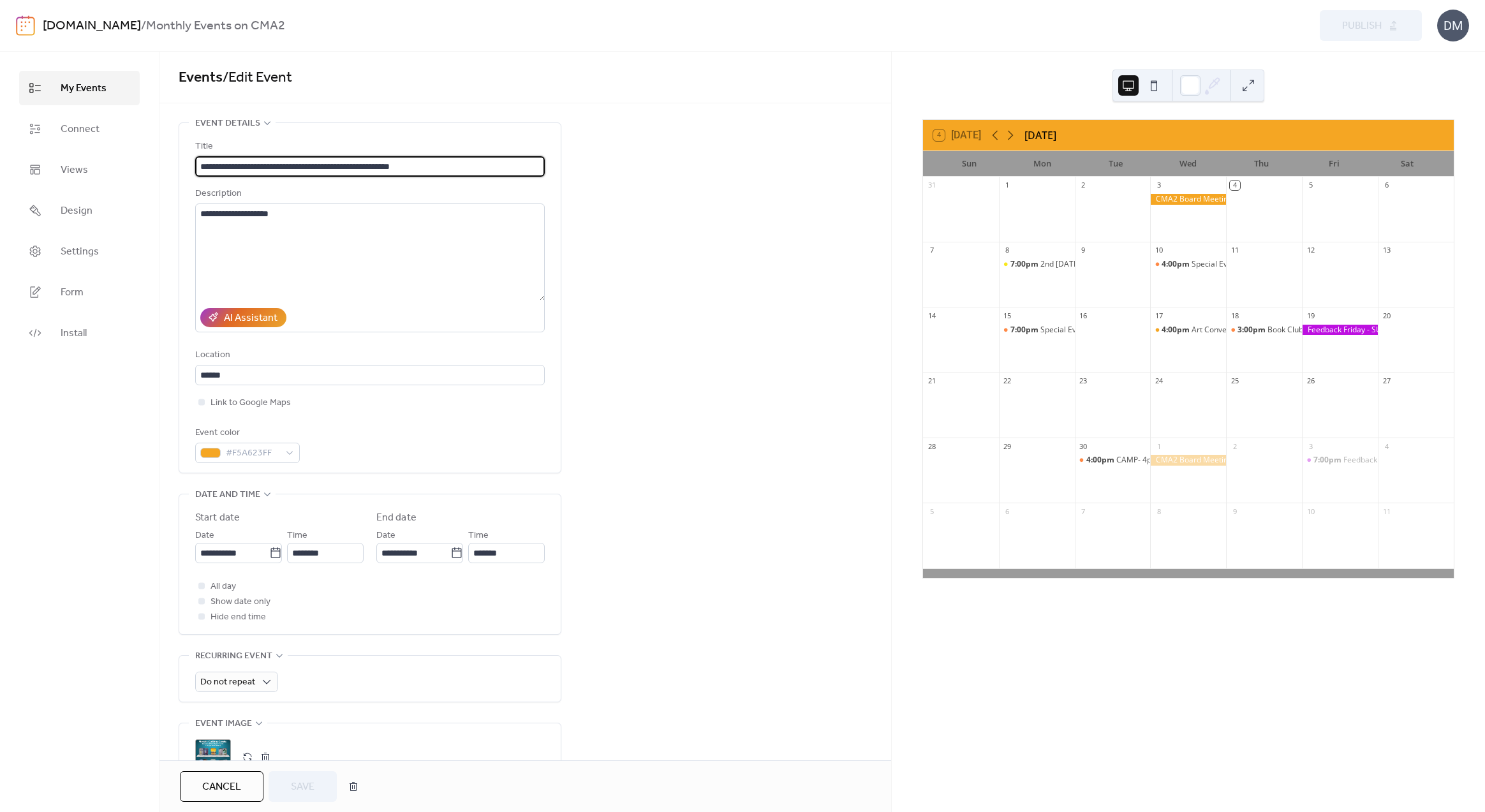
drag, startPoint x: 248, startPoint y: 164, endPoint x: 231, endPoint y: 164, distance: 17.0
click at [231, 164] on input "**********" at bounding box center [370, 166] width 349 height 20
type input "**********"
click at [298, 787] on span "Save" at bounding box center [303, 787] width 24 height 15
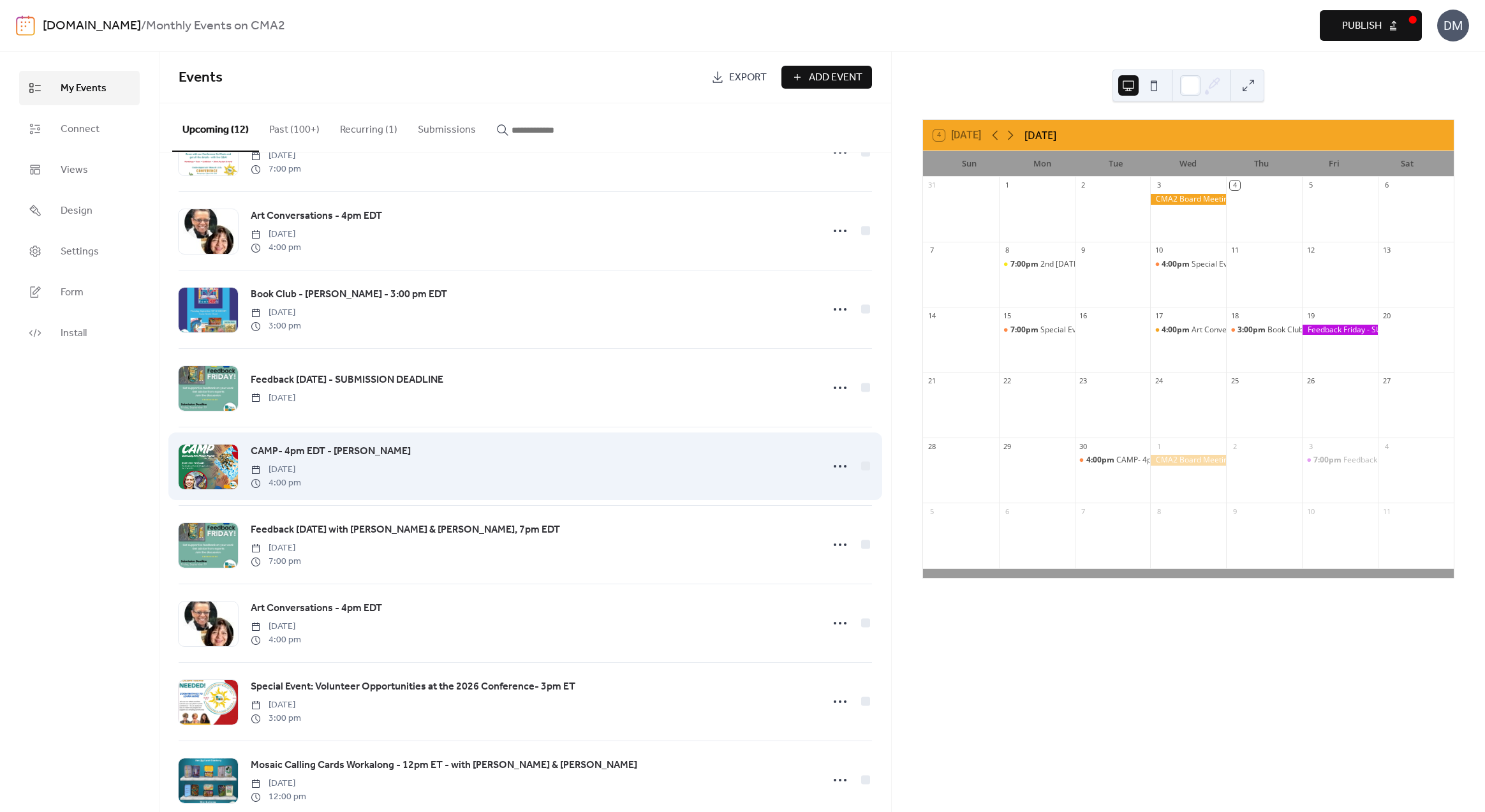
scroll to position [321, 0]
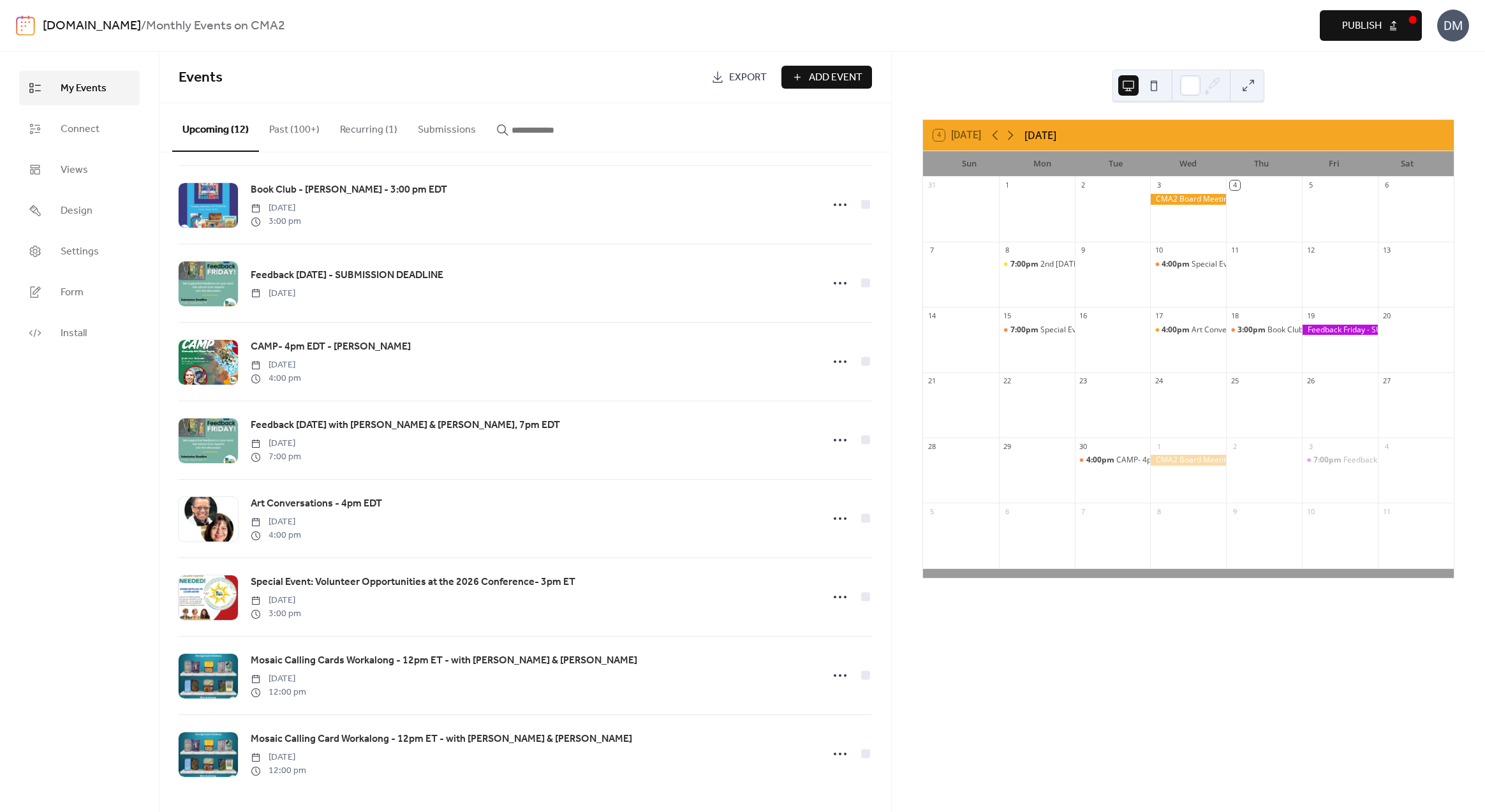
click at [1359, 18] on span "Publish" at bounding box center [1362, 26] width 40 height 15
click at [1467, 77] on div "4 [DATE] [DATE] Sun Mon Tue Wed Thu Fri Sat 31 1 2 3 4 5 6 7 8 7:00pm 2nd [DATE…" at bounding box center [1189, 432] width 593 height 761
